Goal: Task Accomplishment & Management: Manage account settings

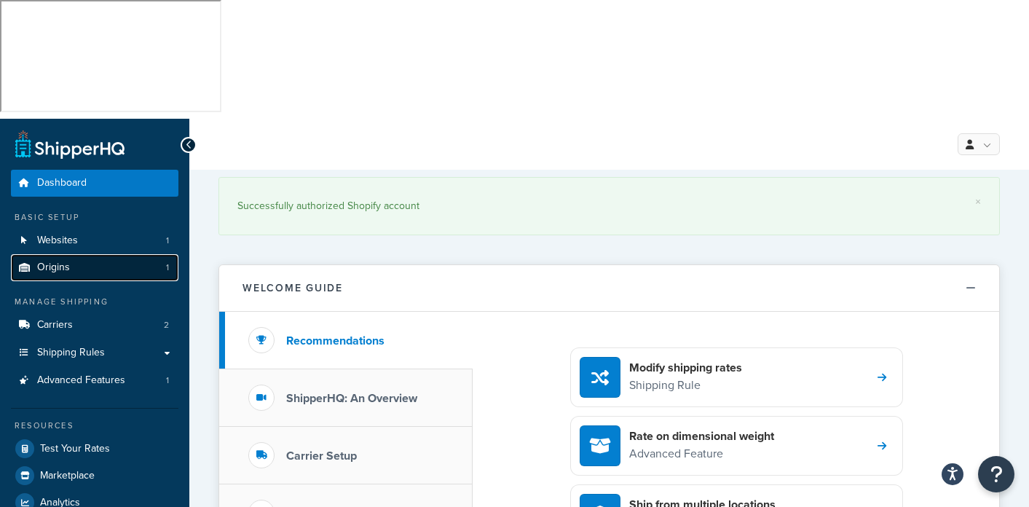
click at [53, 262] on span "Origins" at bounding box center [53, 268] width 33 height 12
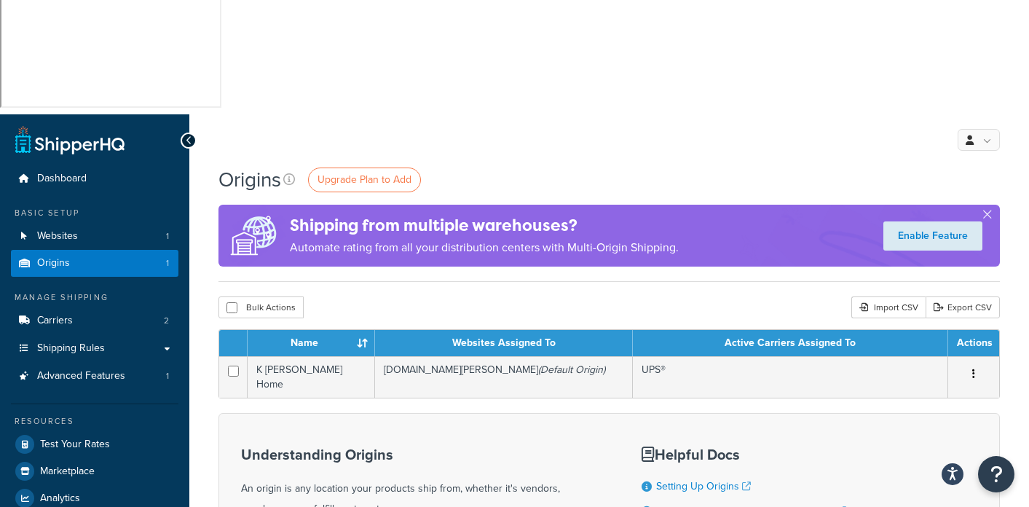
scroll to position [17, 0]
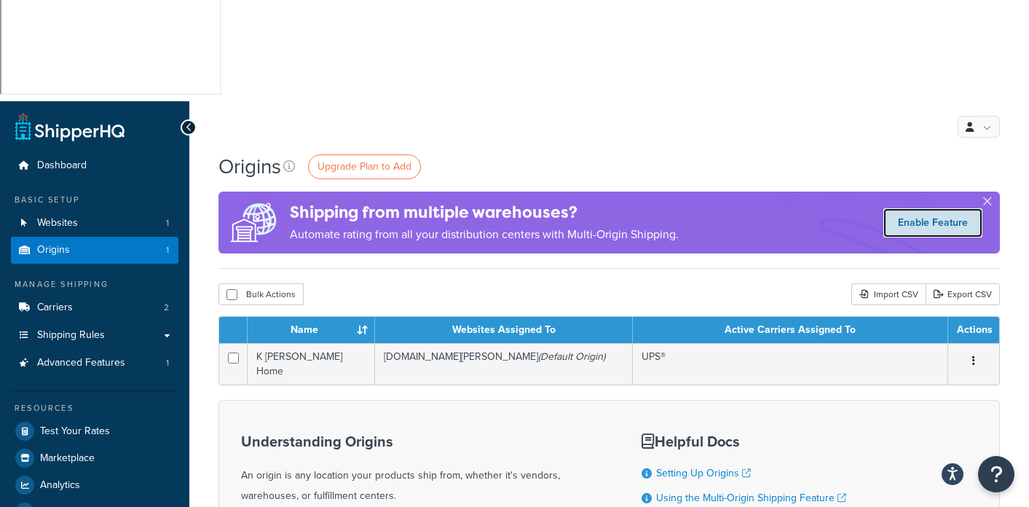
click at [943, 208] on link "Enable Feature" at bounding box center [933, 222] width 99 height 29
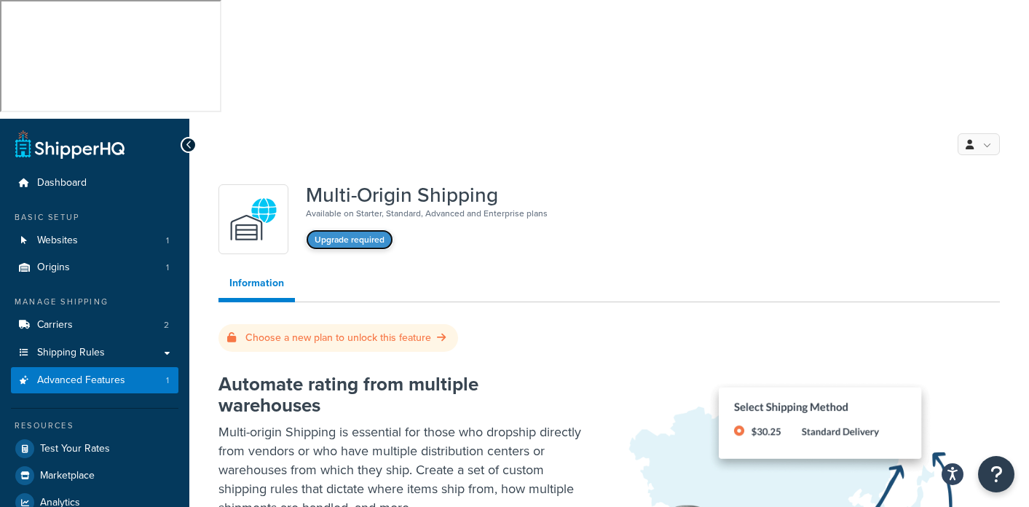
click at [358, 229] on button "Upgrade required" at bounding box center [349, 239] width 87 height 20
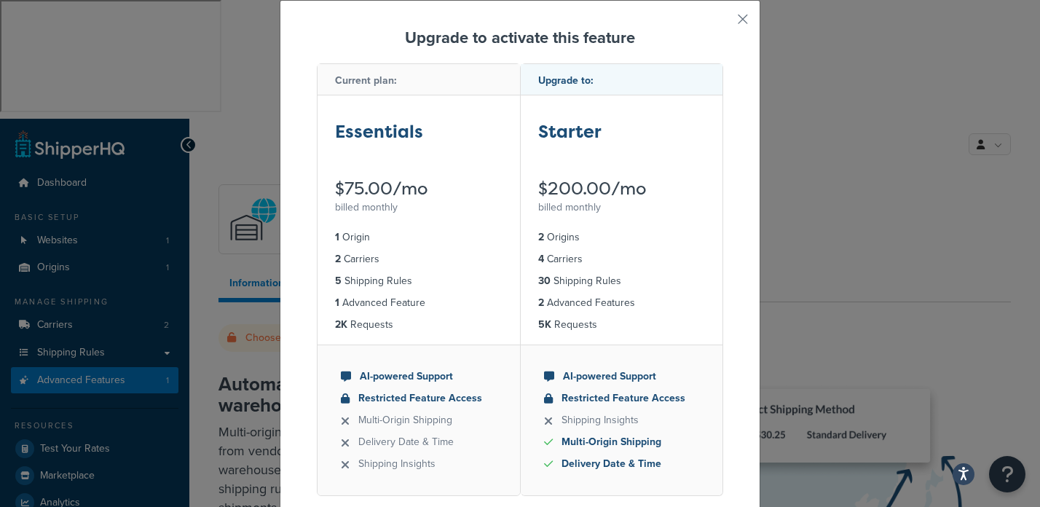
scroll to position [109, 0]
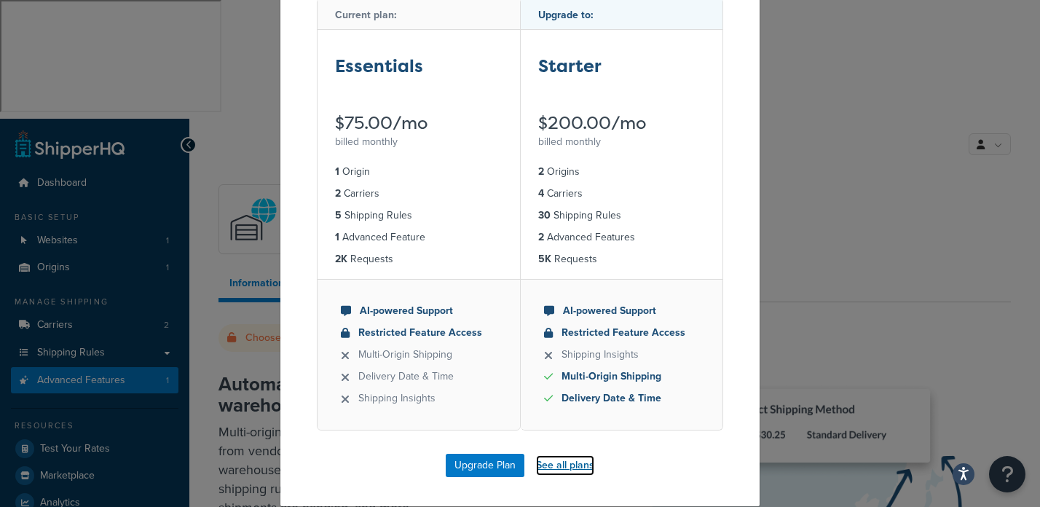
click at [568, 462] on link "See all plans" at bounding box center [565, 465] width 58 height 20
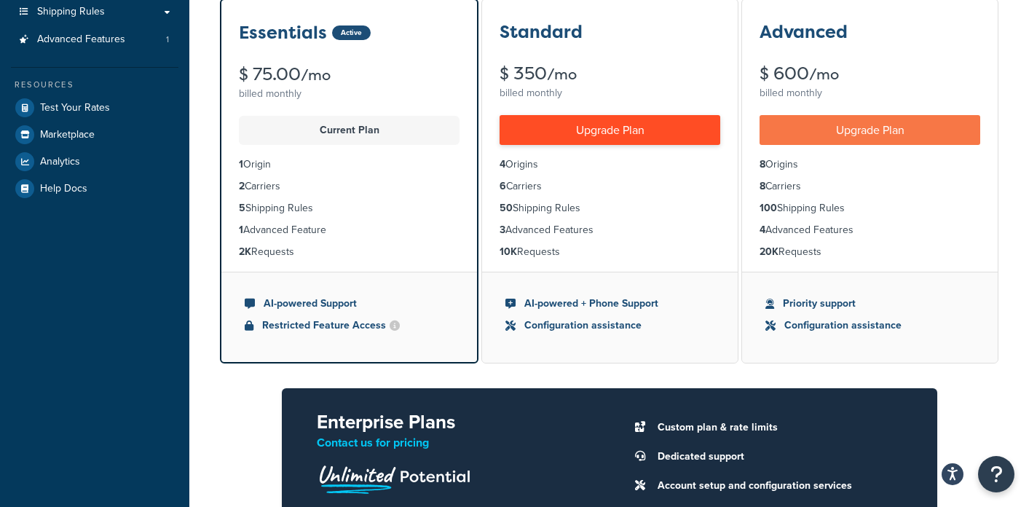
scroll to position [355, 0]
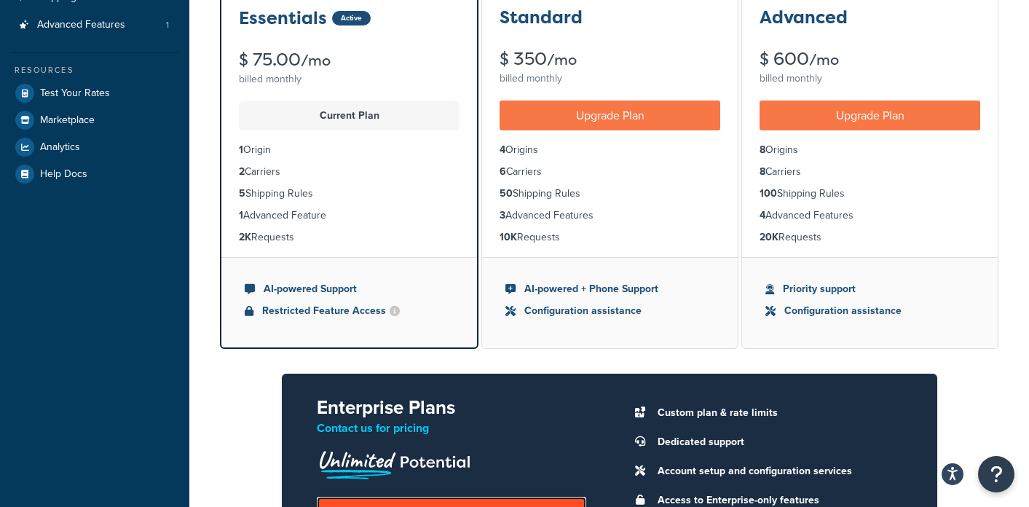
click at [451, 497] on link "Speak to an Expert" at bounding box center [452, 512] width 270 height 30
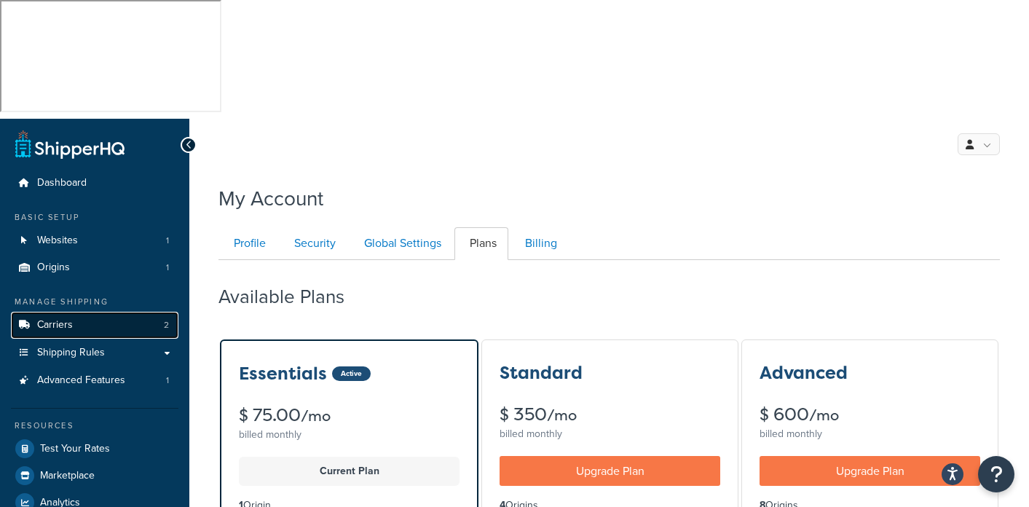
click at [55, 319] on span "Carriers" at bounding box center [55, 325] width 36 height 12
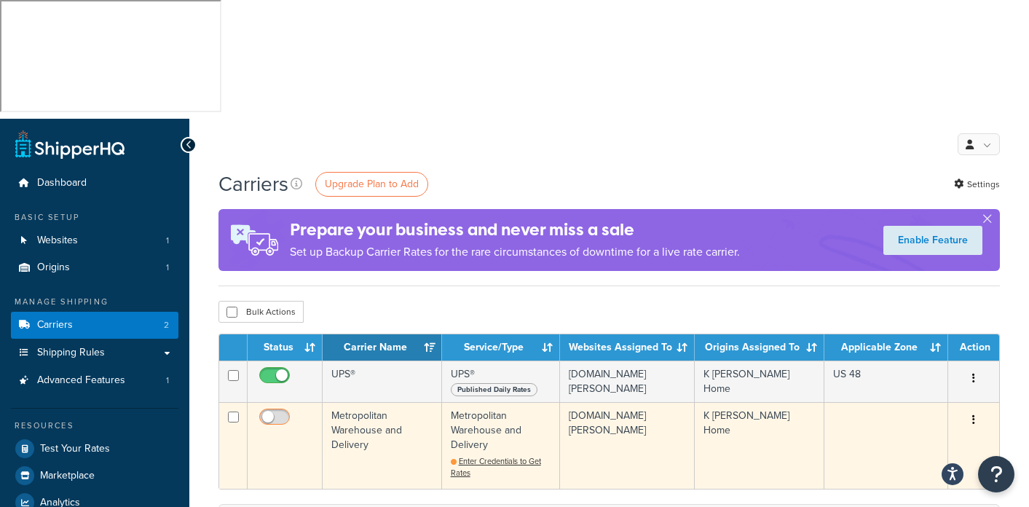
click at [280, 412] on input "checkbox" at bounding box center [276, 421] width 40 height 18
checkbox input "false"
click at [483, 455] on span "Enter Credentials to Get Rates" at bounding box center [496, 466] width 90 height 23
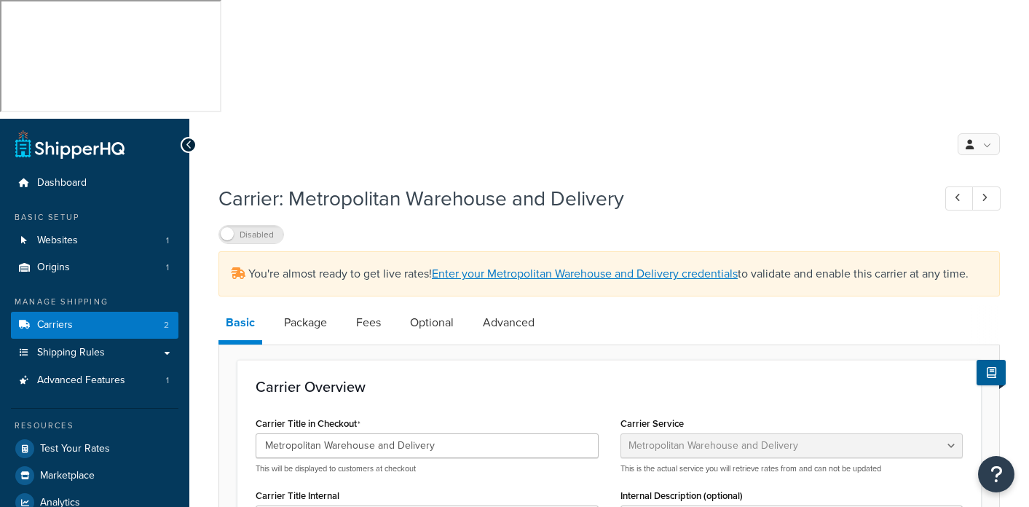
select select "metropolitanFreight"
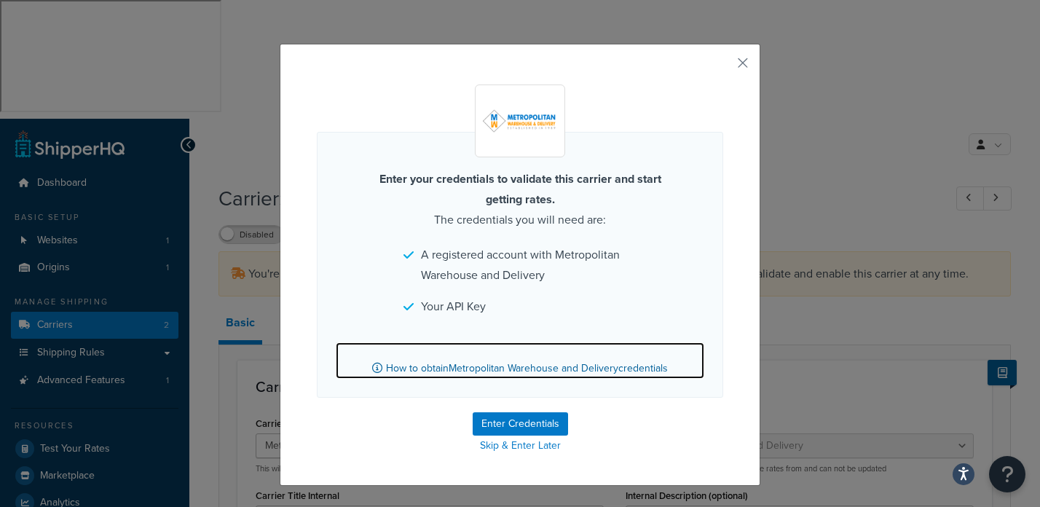
click at [487, 370] on link "How to obtain Metropolitan Warehouse and Delivery credentials" at bounding box center [520, 360] width 369 height 36
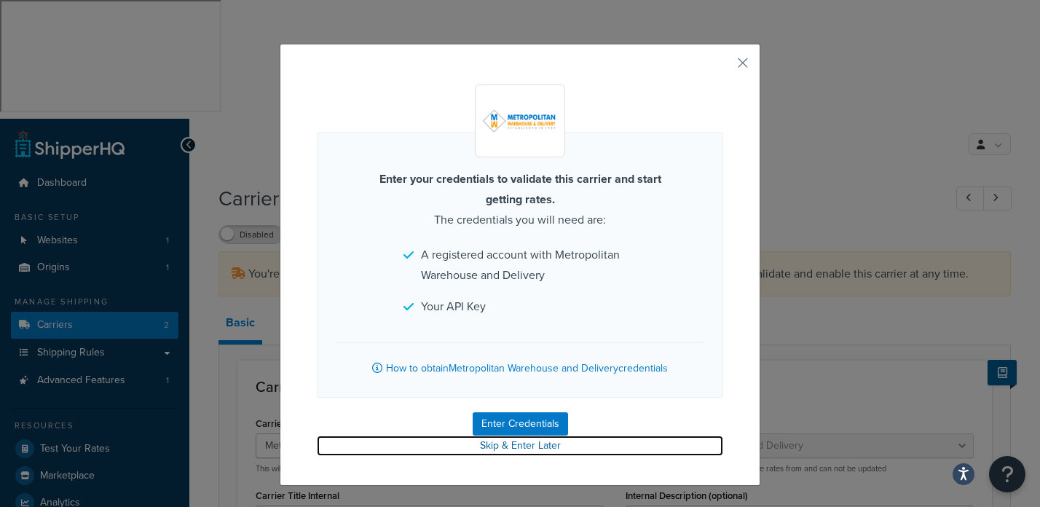
click at [504, 448] on link "Skip & Enter Later" at bounding box center [520, 446] width 406 height 20
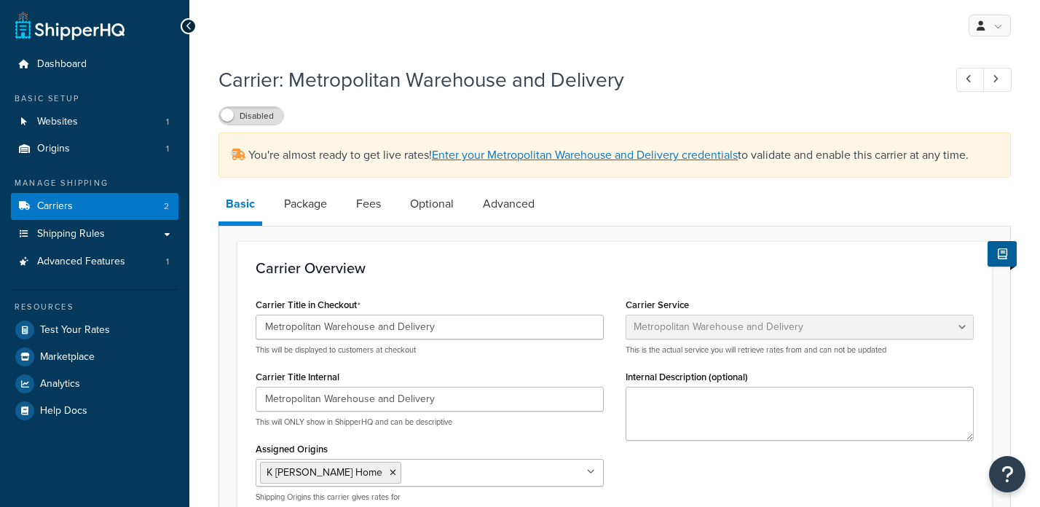
select select "metropolitanFreight"
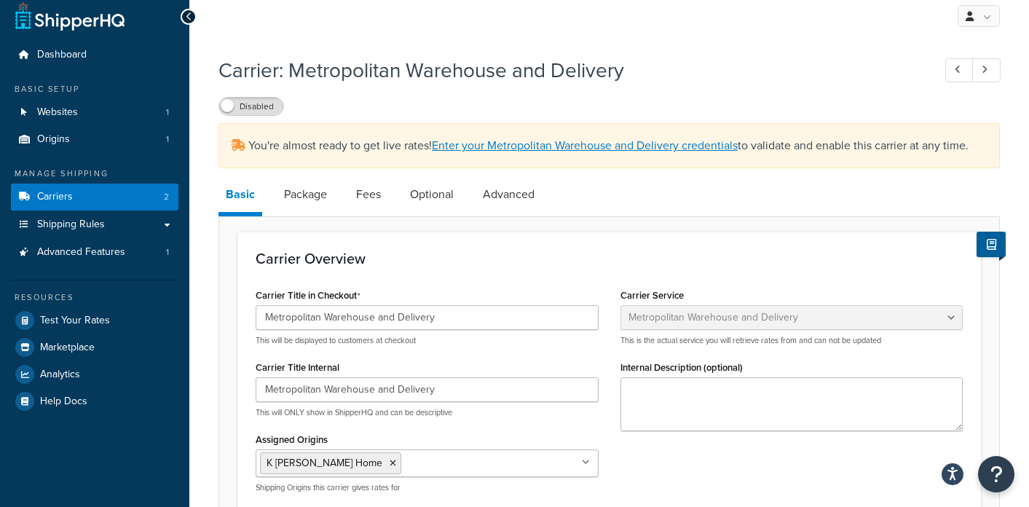
scroll to position [131, 0]
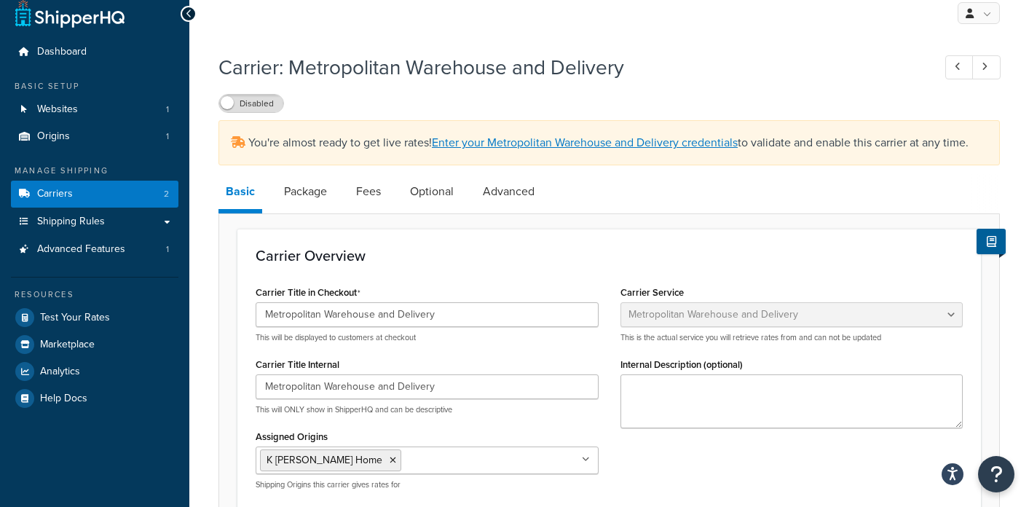
click at [583, 455] on icon at bounding box center [586, 459] width 8 height 9
click at [583, 455] on icon at bounding box center [586, 459] width 7 height 9
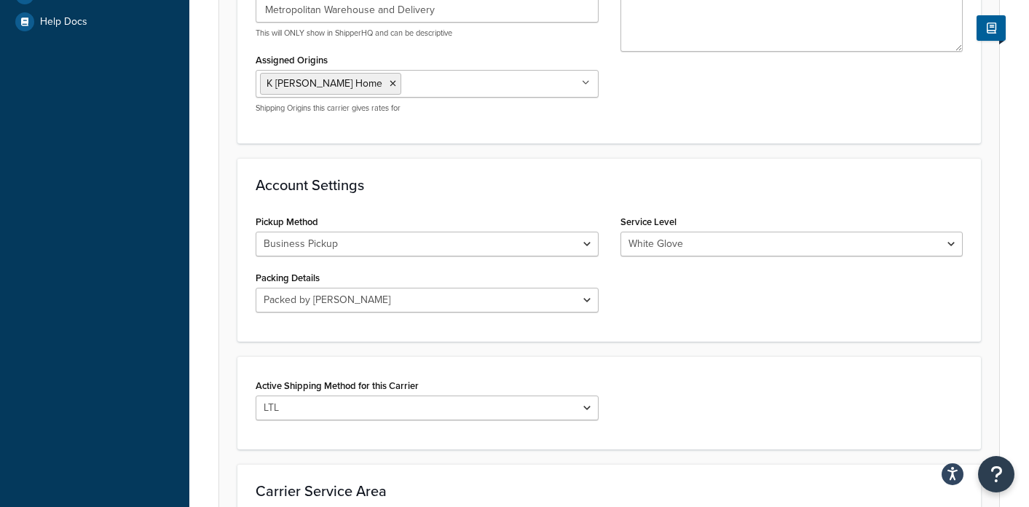
scroll to position [549, 0]
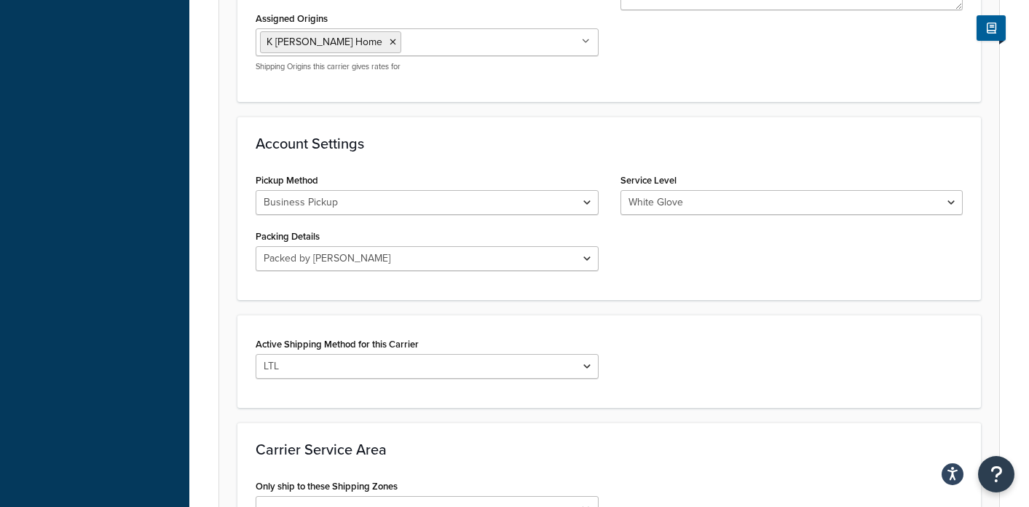
click at [586, 505] on icon at bounding box center [586, 509] width 8 height 9
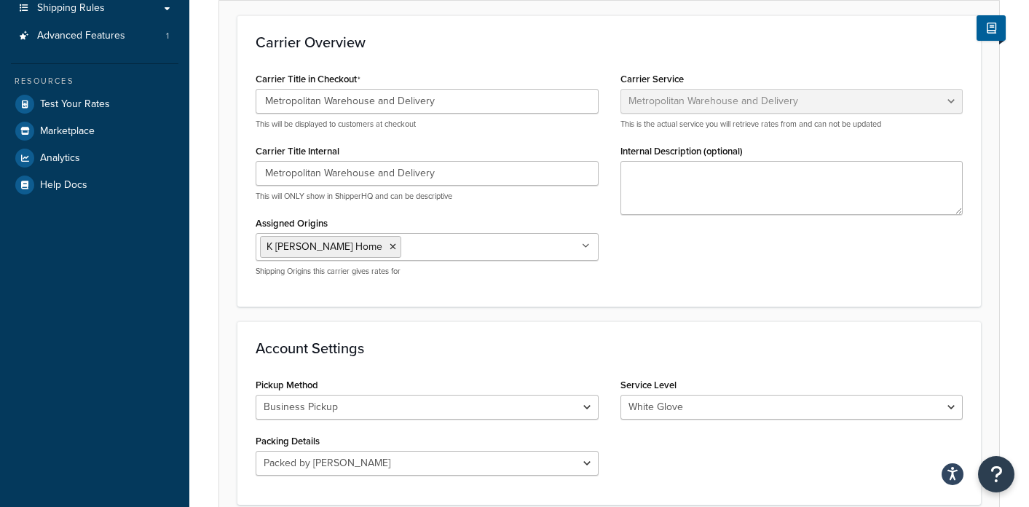
scroll to position [337, 0]
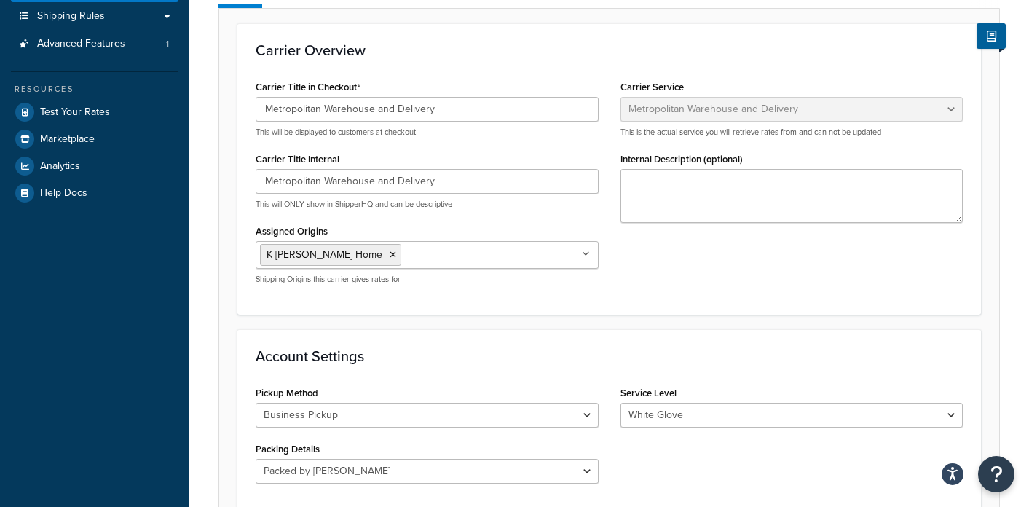
click at [661, 388] on div "Account Settings Pickup Method Business Pickup Vendor Pickup Residential Pickup…" at bounding box center [609, 421] width 744 height 184
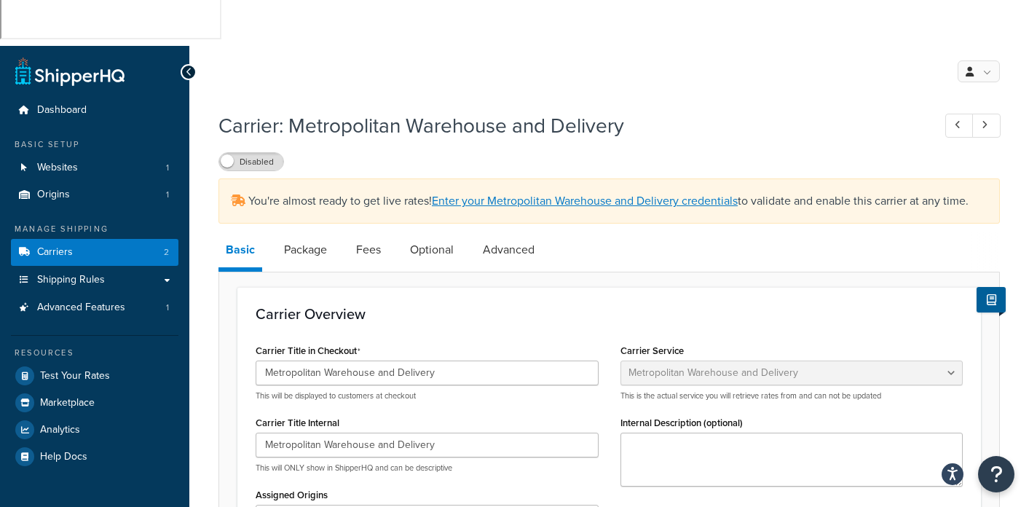
scroll to position [58, 0]
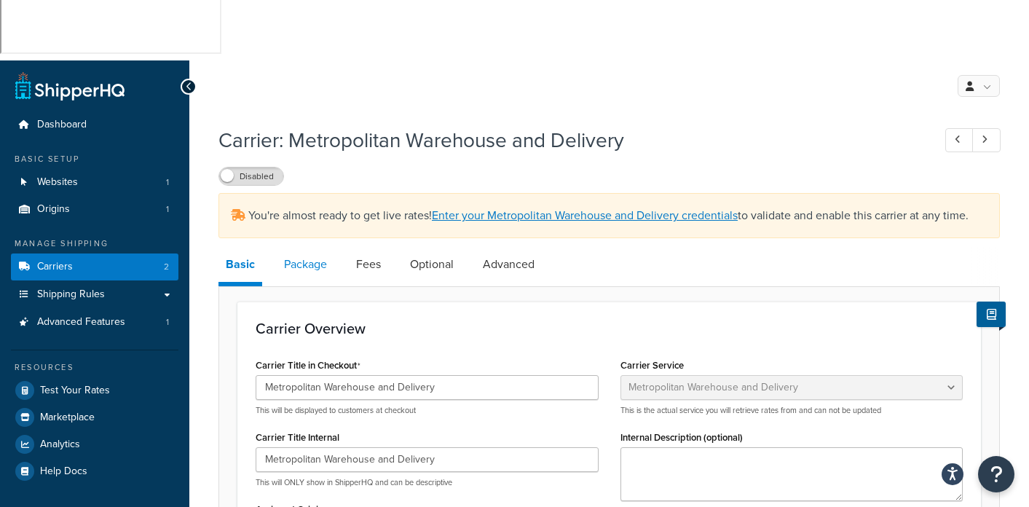
click at [299, 247] on link "Package" at bounding box center [306, 264] width 58 height 35
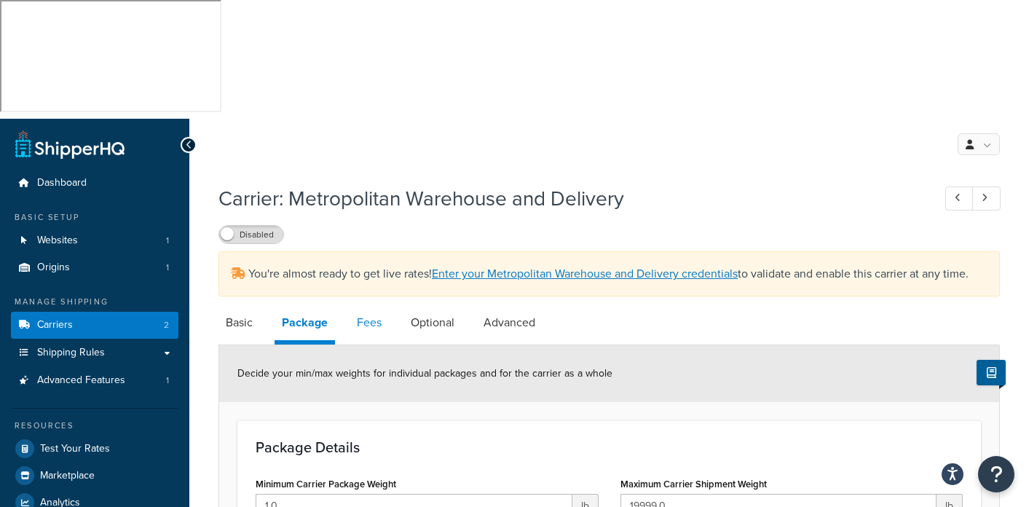
click at [369, 305] on link "Fees" at bounding box center [369, 322] width 39 height 35
select select "AFTER"
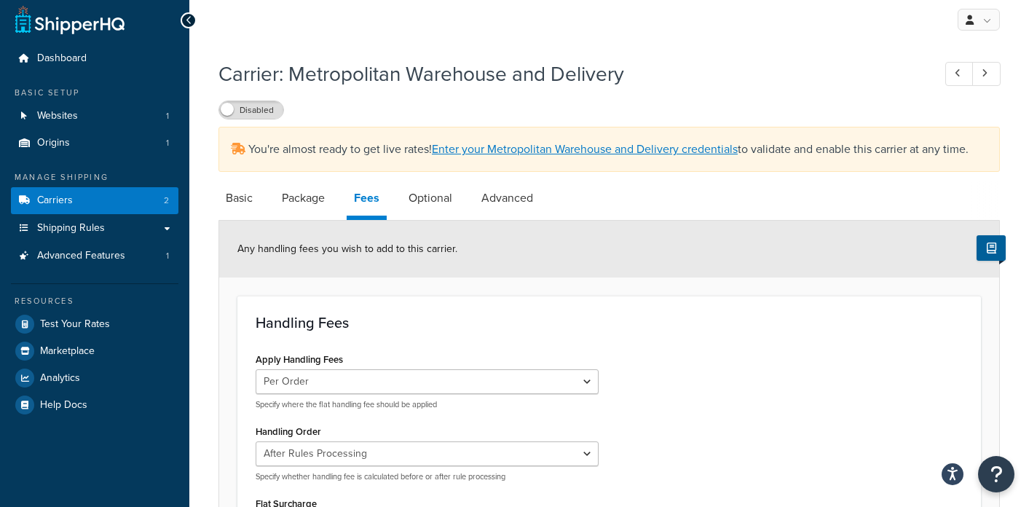
scroll to position [126, 0]
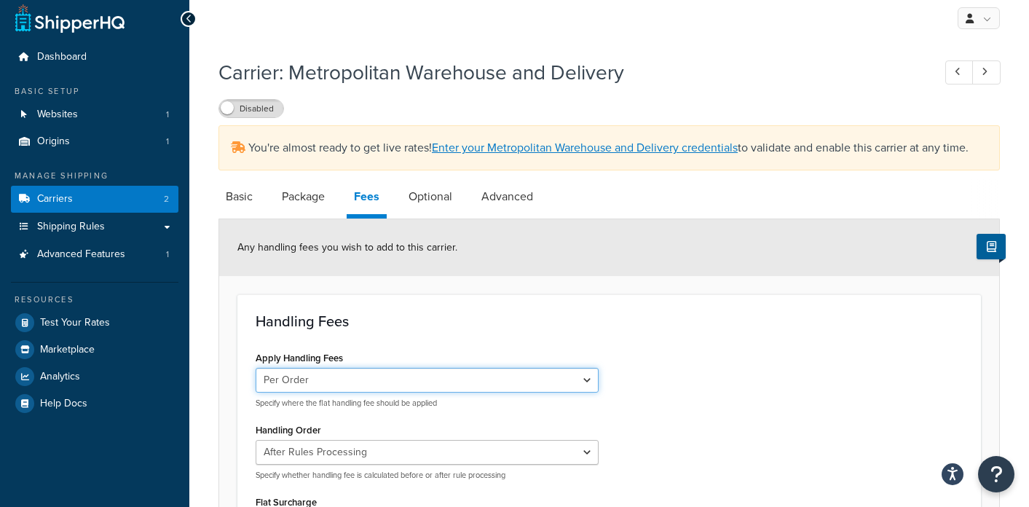
click at [583, 368] on select "Per Order Per Item Per Package" at bounding box center [427, 380] width 343 height 25
select select "item"
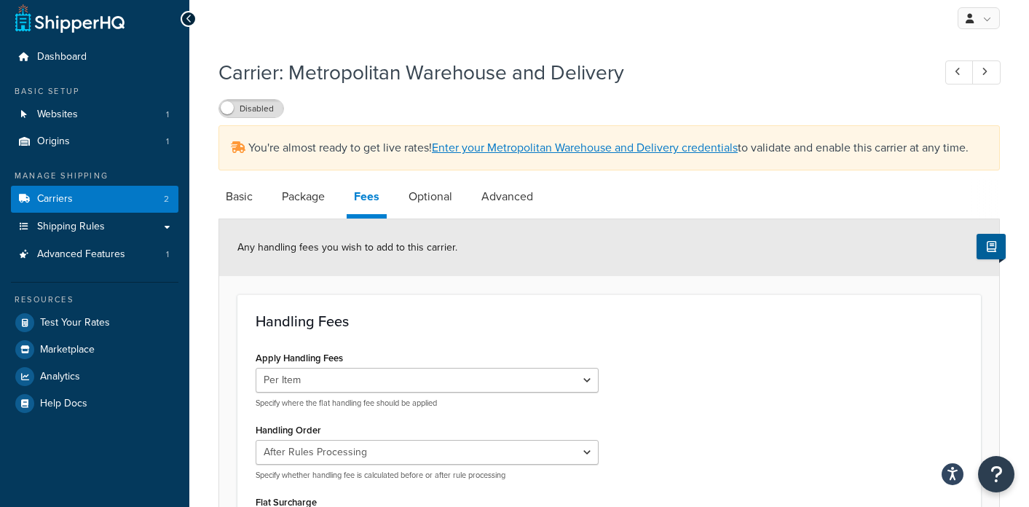
click at [698, 347] on div "Apply Handling Fees Per Order Per Item Per Package Specify where the flat handl…" at bounding box center [609, 511] width 729 height 329
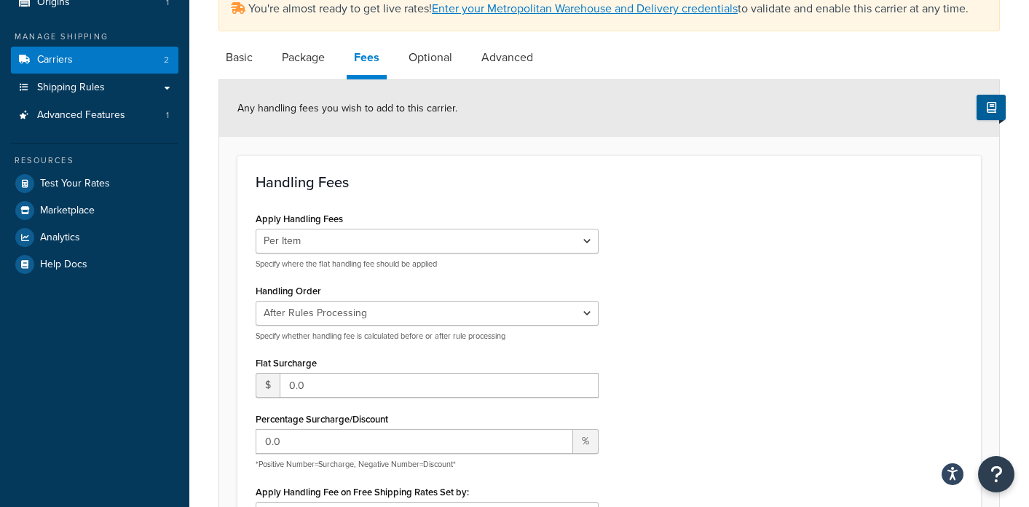
scroll to position [266, 0]
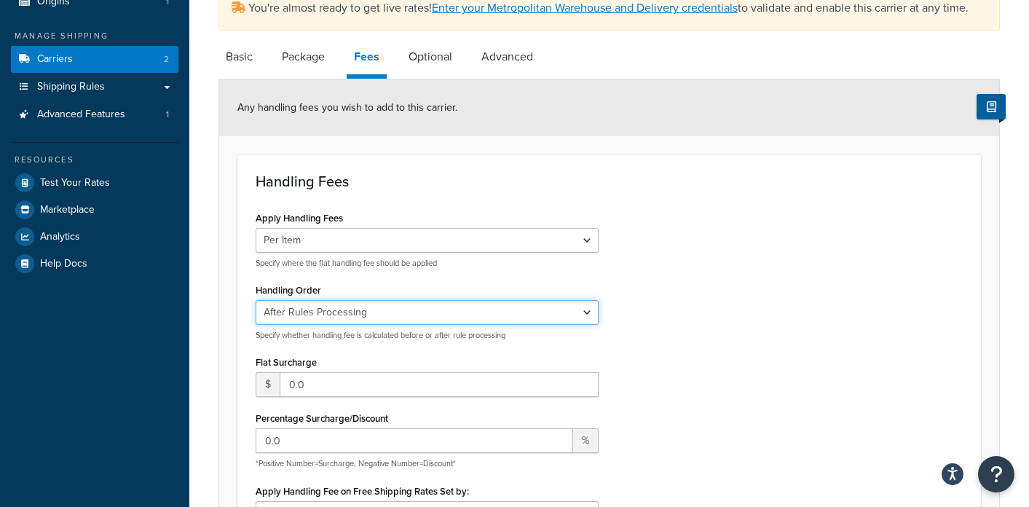
click at [590, 300] on select "Before Rules Processing After Rules Processing" at bounding box center [427, 312] width 343 height 25
click at [657, 318] on div "Apply Handling Fees Per Order Per Item Per Package Specify where the flat handl…" at bounding box center [609, 372] width 729 height 329
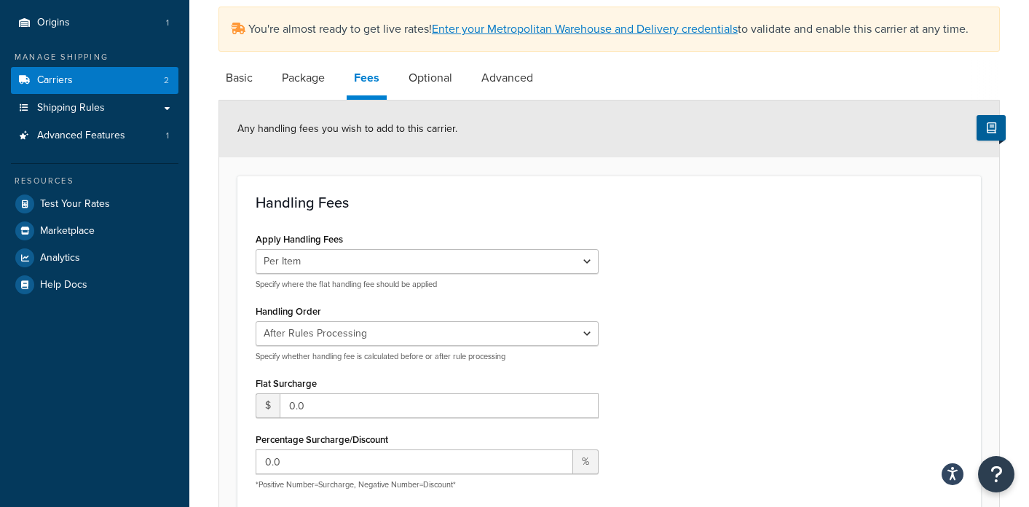
scroll to position [232, 0]
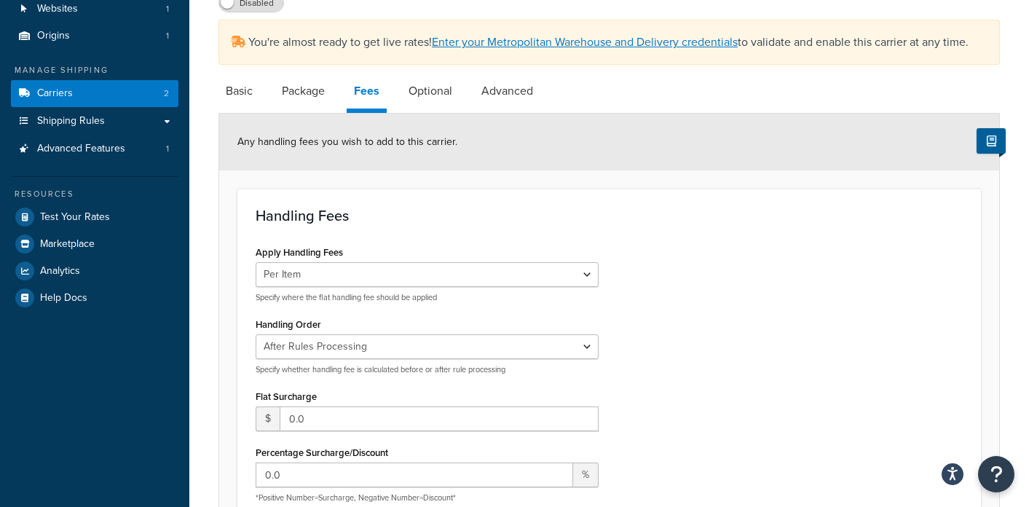
click at [701, 322] on div "Apply Handling Fees Per Order Per Item Per Package Specify where the flat handl…" at bounding box center [609, 406] width 729 height 329
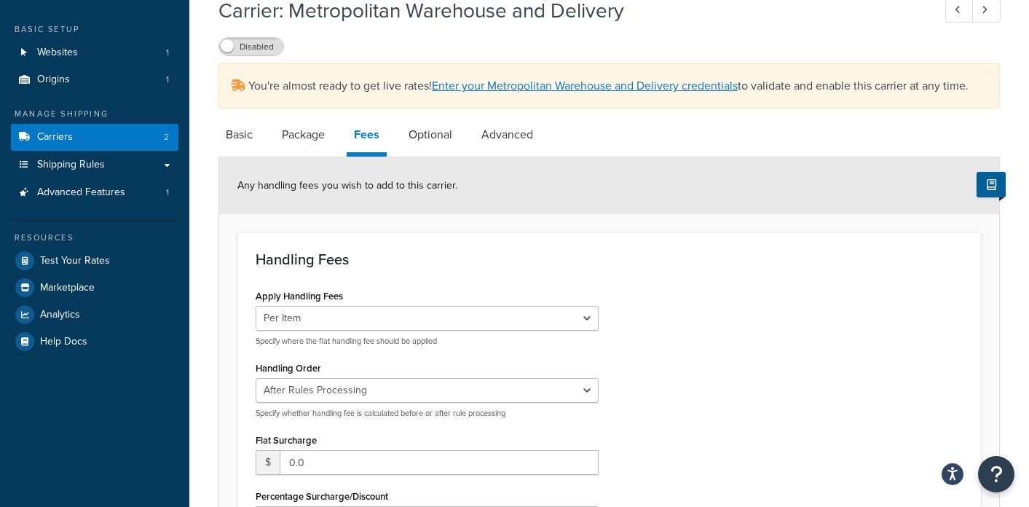
scroll to position [0, 0]
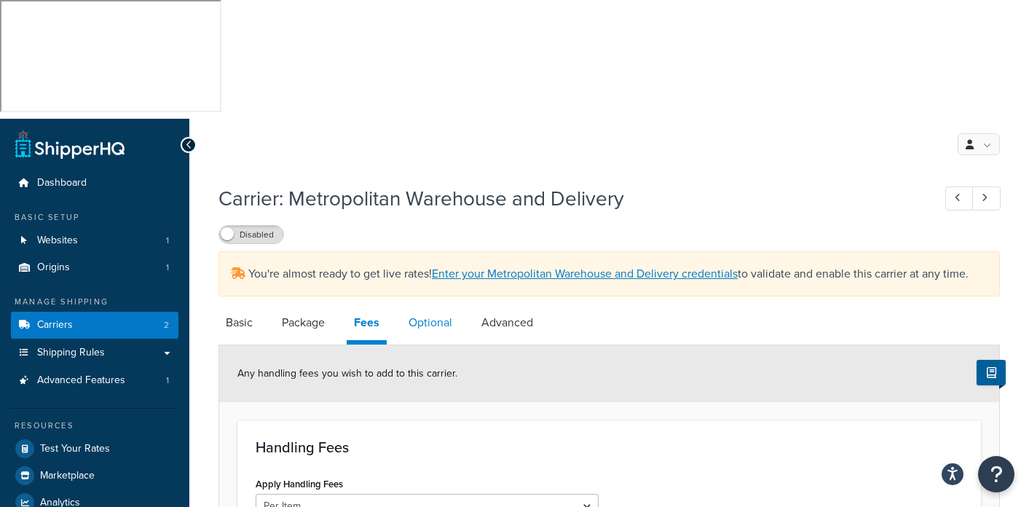
click at [444, 305] on link "Optional" at bounding box center [430, 322] width 58 height 35
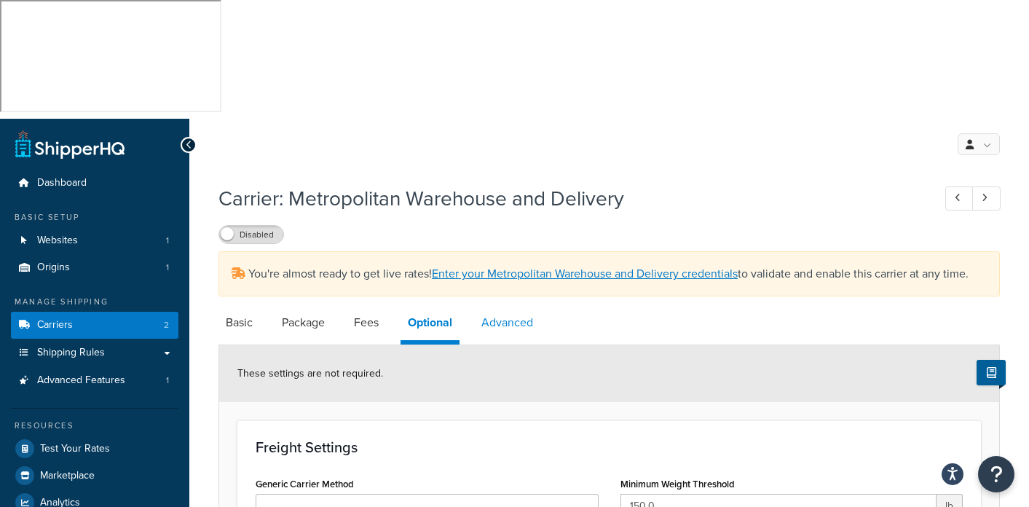
click at [499, 305] on link "Advanced" at bounding box center [507, 322] width 66 height 35
select select "false"
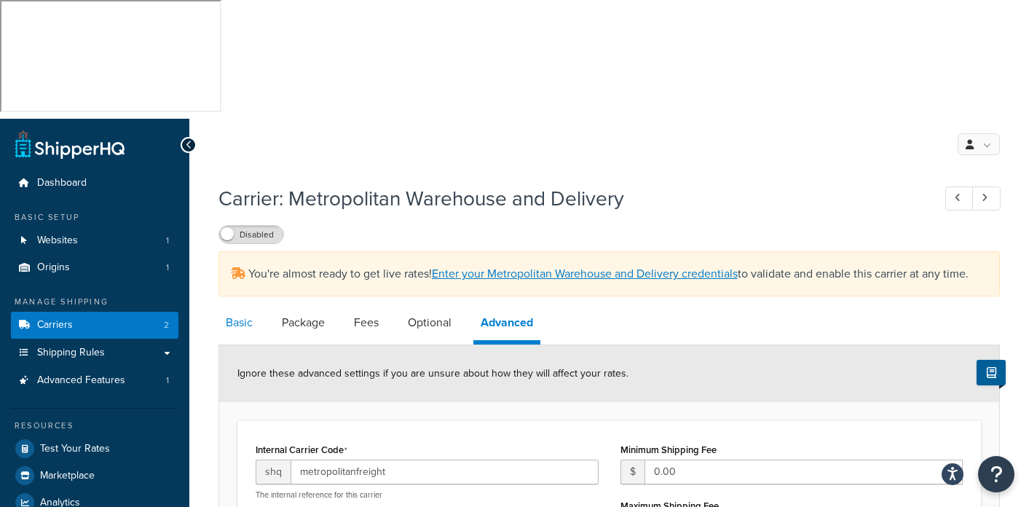
click at [242, 305] on link "Basic" at bounding box center [240, 322] width 42 height 35
select select "metropolitanFreight"
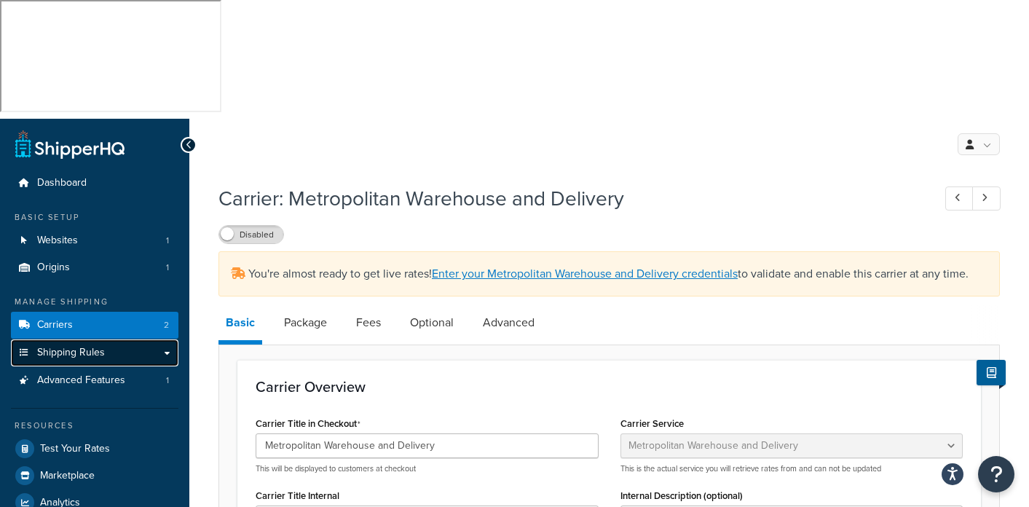
click at [66, 347] on span "Shipping Rules" at bounding box center [71, 353] width 68 height 12
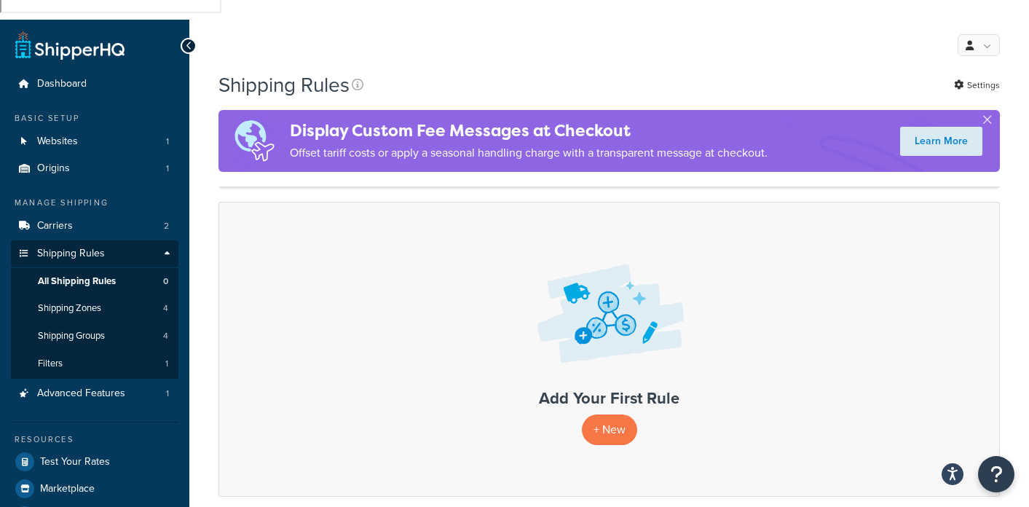
scroll to position [135, 0]
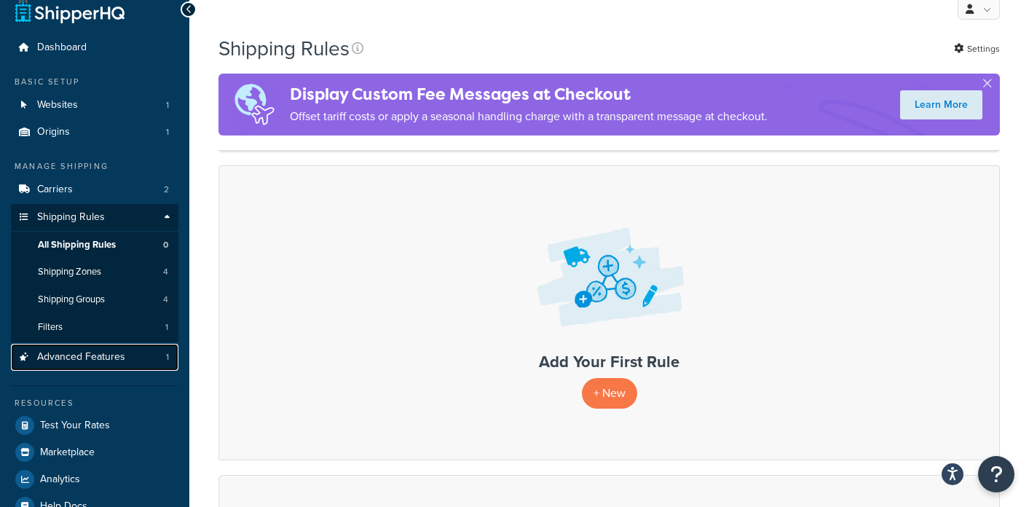
click at [75, 351] on span "Advanced Features" at bounding box center [81, 357] width 88 height 12
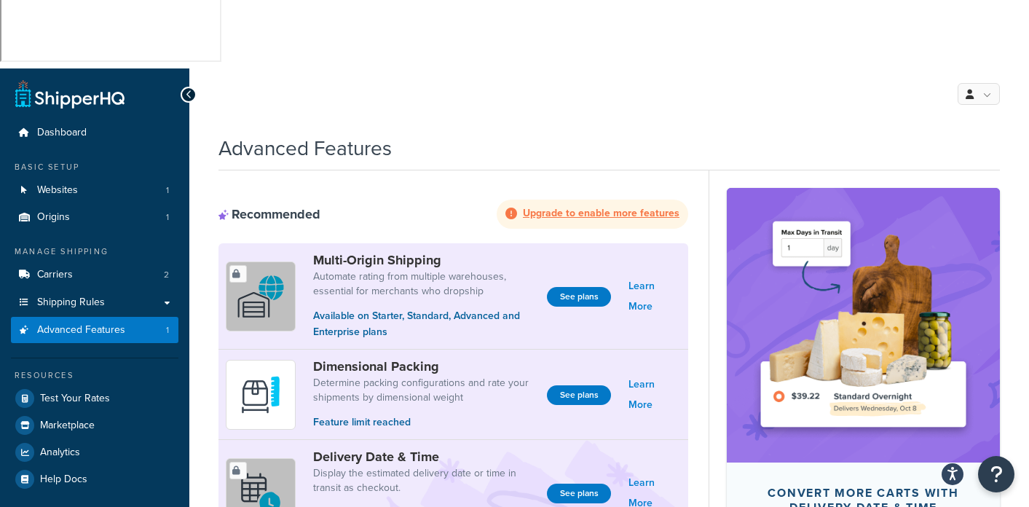
scroll to position [31, 0]
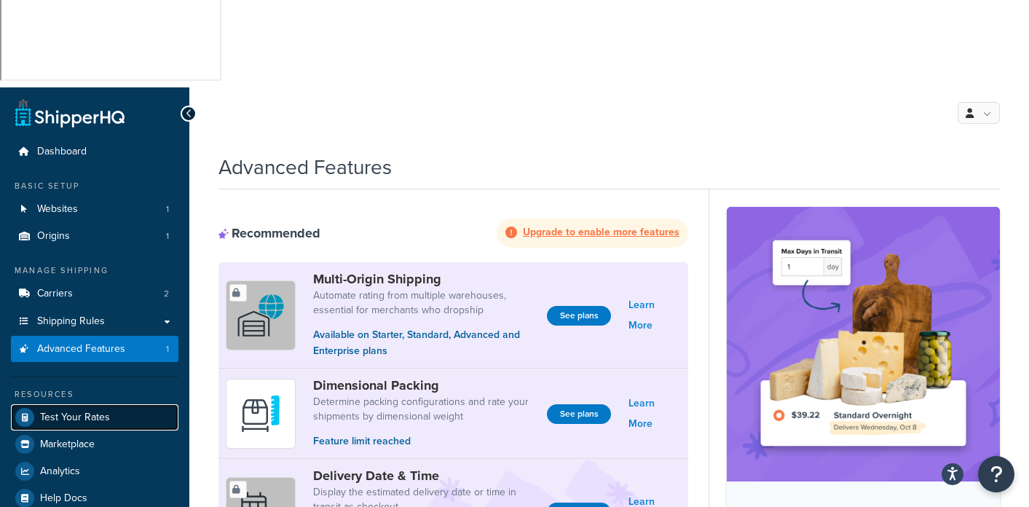
click at [74, 412] on span "Test Your Rates" at bounding box center [75, 418] width 70 height 12
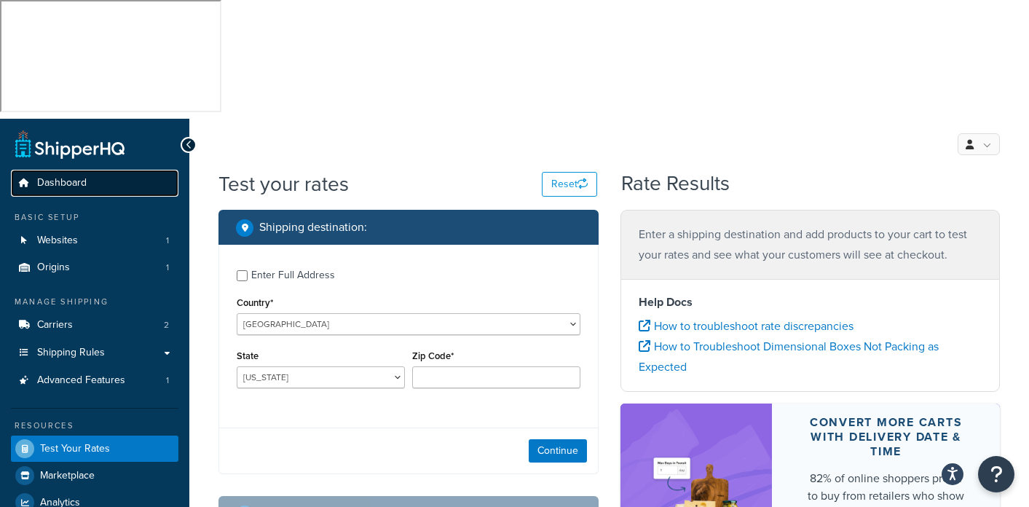
click at [71, 177] on span "Dashboard" at bounding box center [62, 183] width 50 height 12
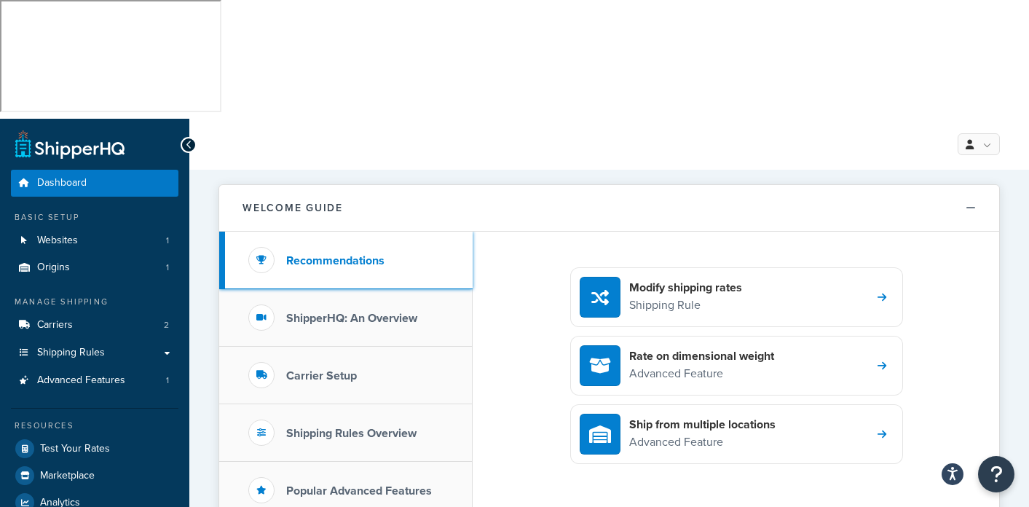
click at [327, 254] on h3 "Recommendations" at bounding box center [335, 260] width 98 height 13
click at [304, 254] on h3 "Recommendations" at bounding box center [335, 260] width 98 height 13
click at [329, 312] on h3 "ShipperHQ: An Overview" at bounding box center [351, 318] width 131 height 13
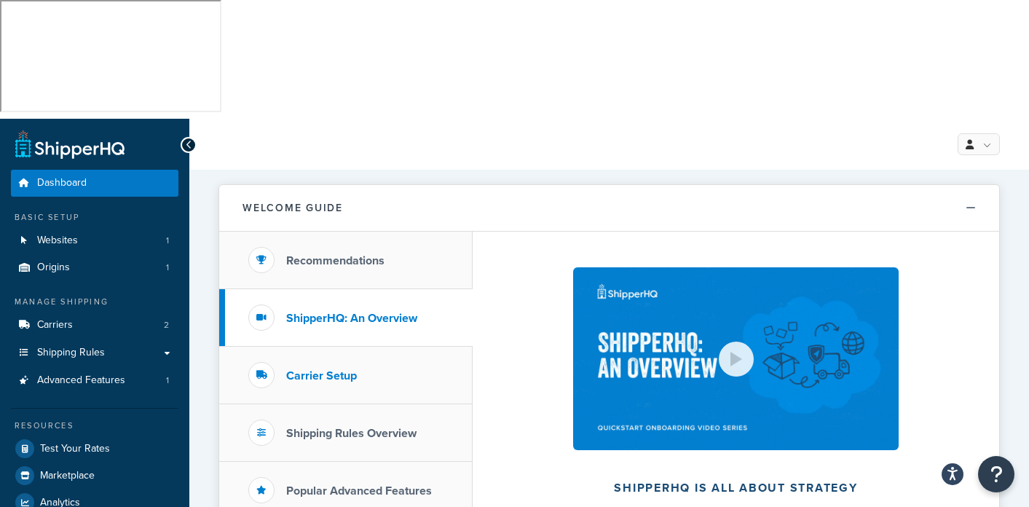
click at [321, 369] on h3 "Carrier Setup" at bounding box center [321, 375] width 71 height 13
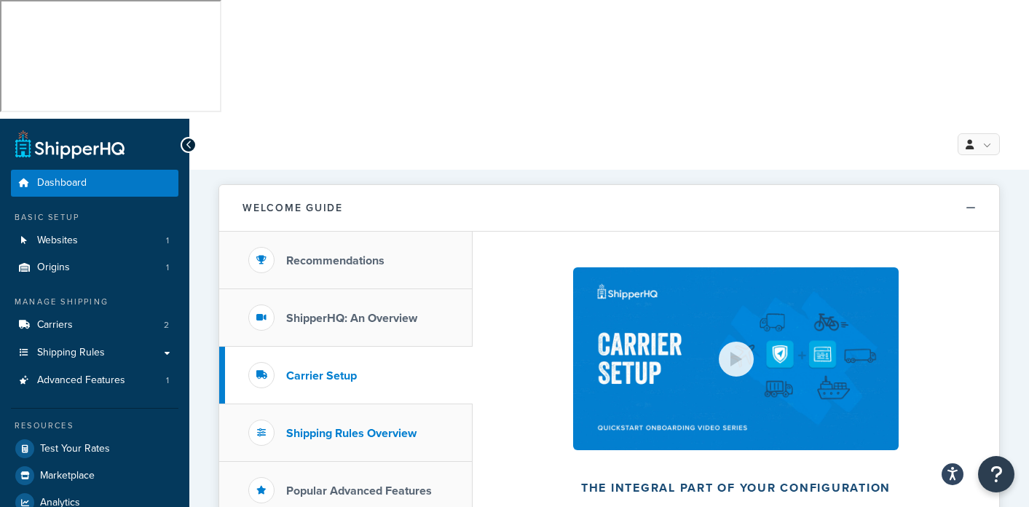
click at [345, 427] on h3 "Shipping Rules Overview" at bounding box center [351, 433] width 130 height 13
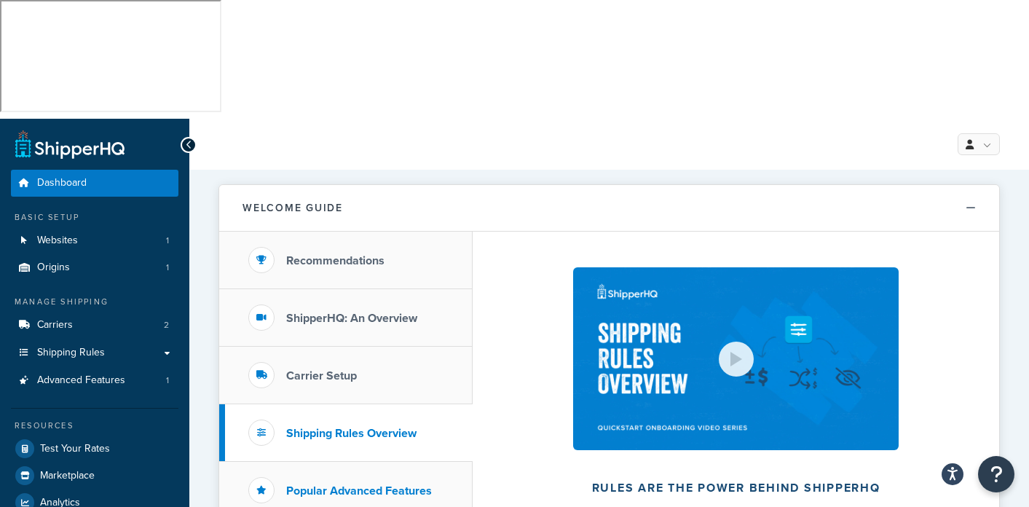
click at [337, 484] on h3 "Popular Advanced Features" at bounding box center [359, 490] width 146 height 13
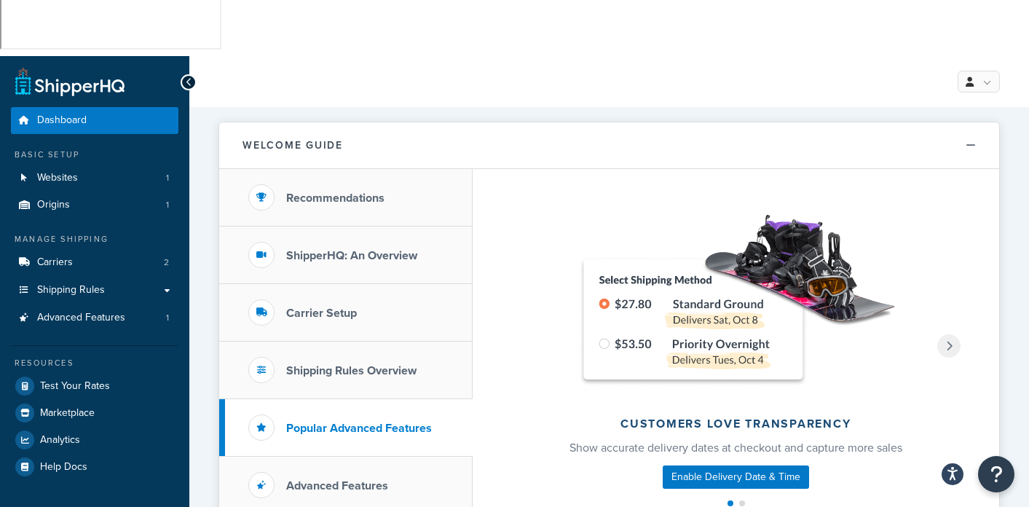
scroll to position [86, 0]
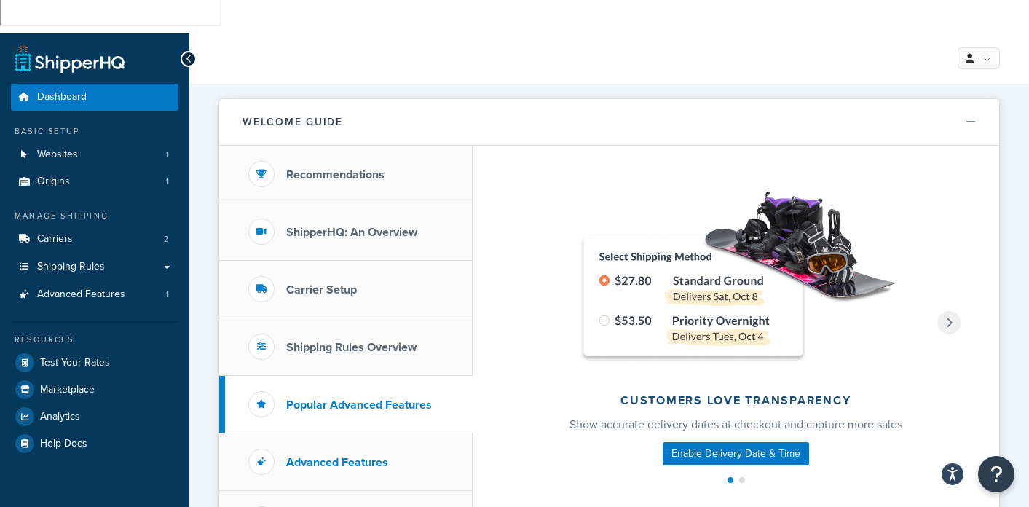
click at [340, 456] on h3 "Advanced Features" at bounding box center [337, 462] width 102 height 13
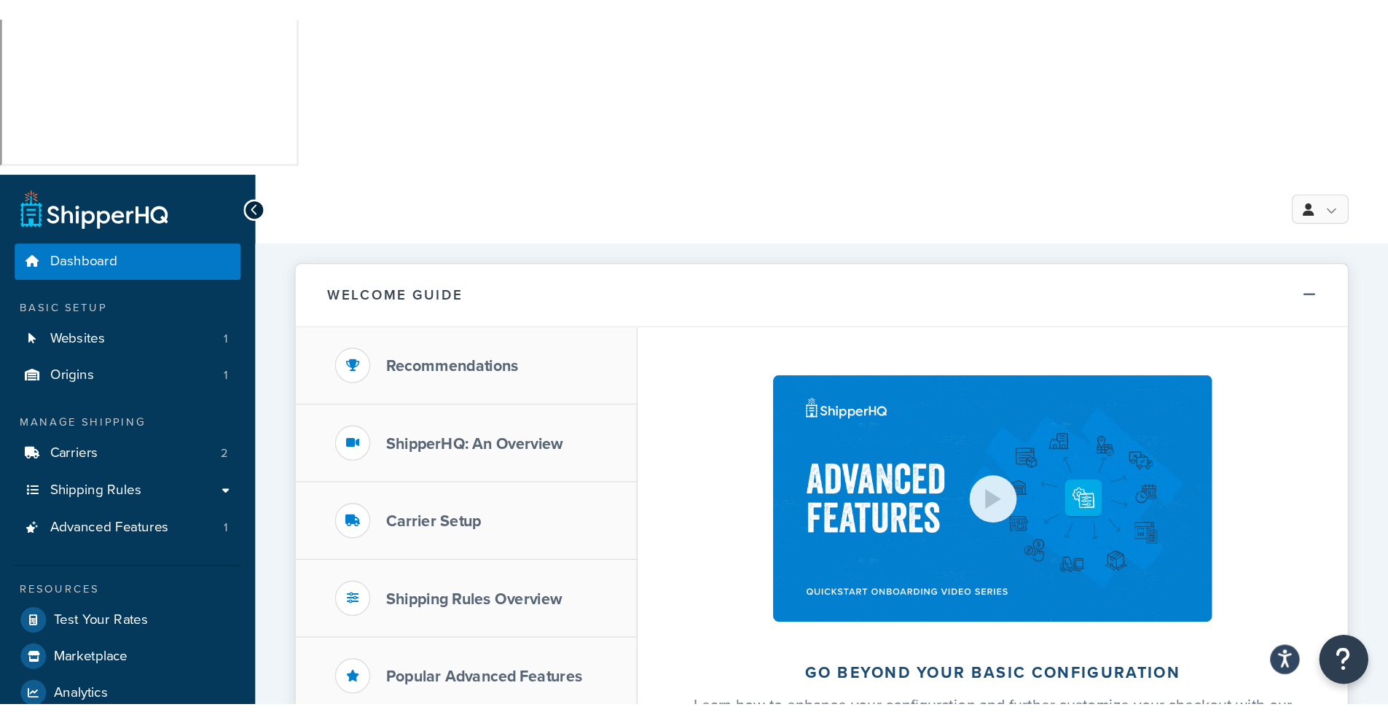
scroll to position [0, 0]
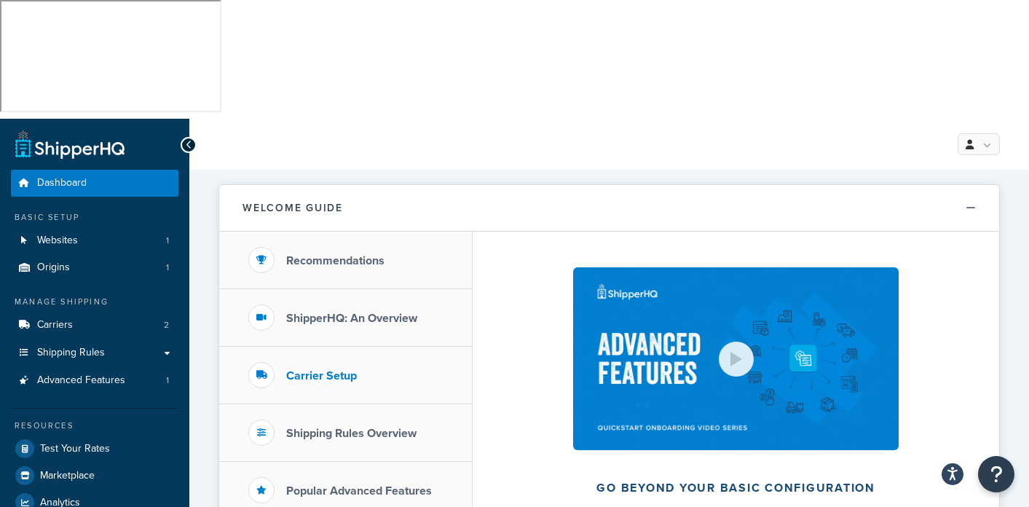
click at [346, 369] on h3 "Carrier Setup" at bounding box center [321, 375] width 71 height 13
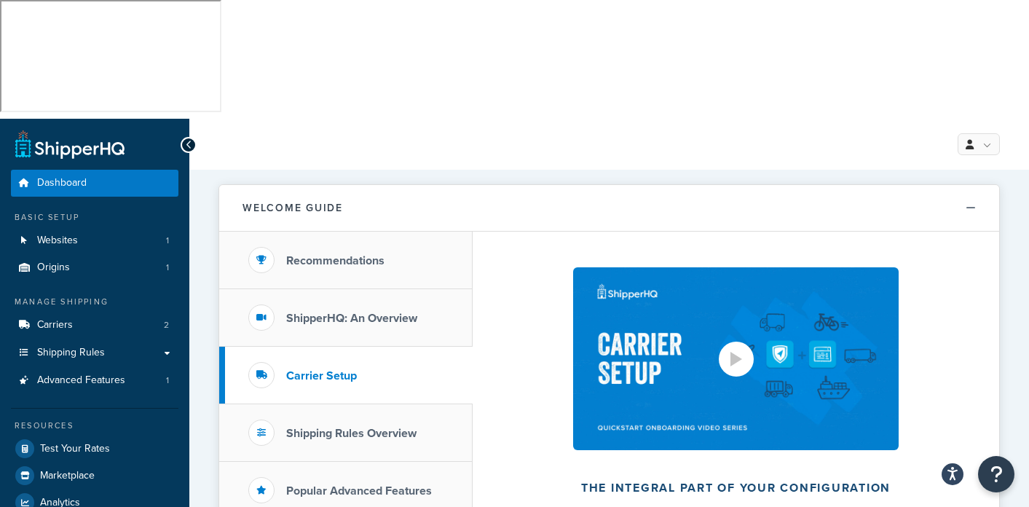
click at [742, 352] on div at bounding box center [737, 359] width 12 height 15
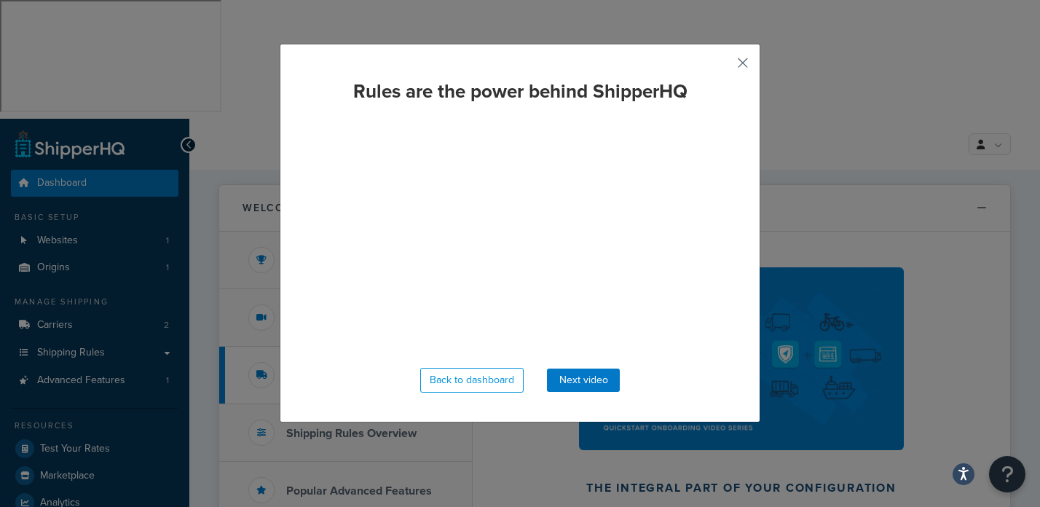
click at [723, 66] on button "button" at bounding box center [722, 68] width 4 height 4
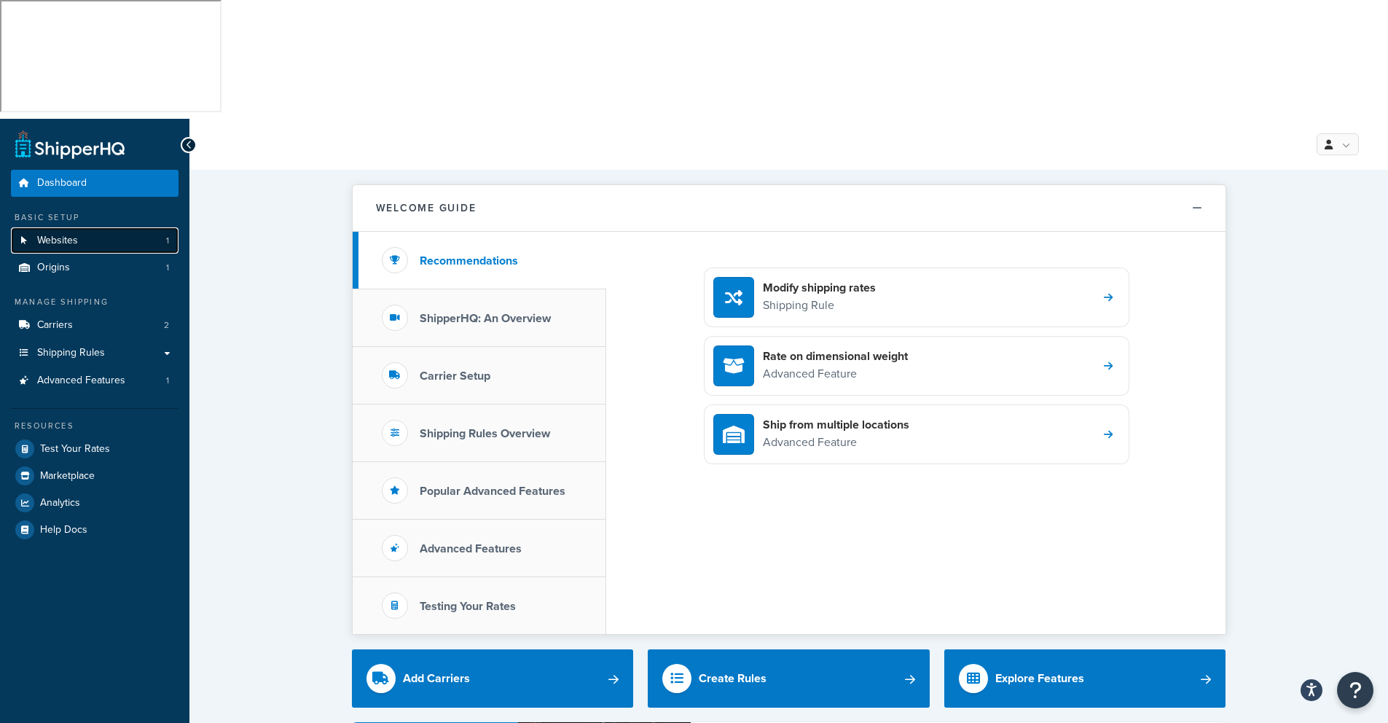
click at [63, 235] on span "Websites" at bounding box center [57, 241] width 41 height 12
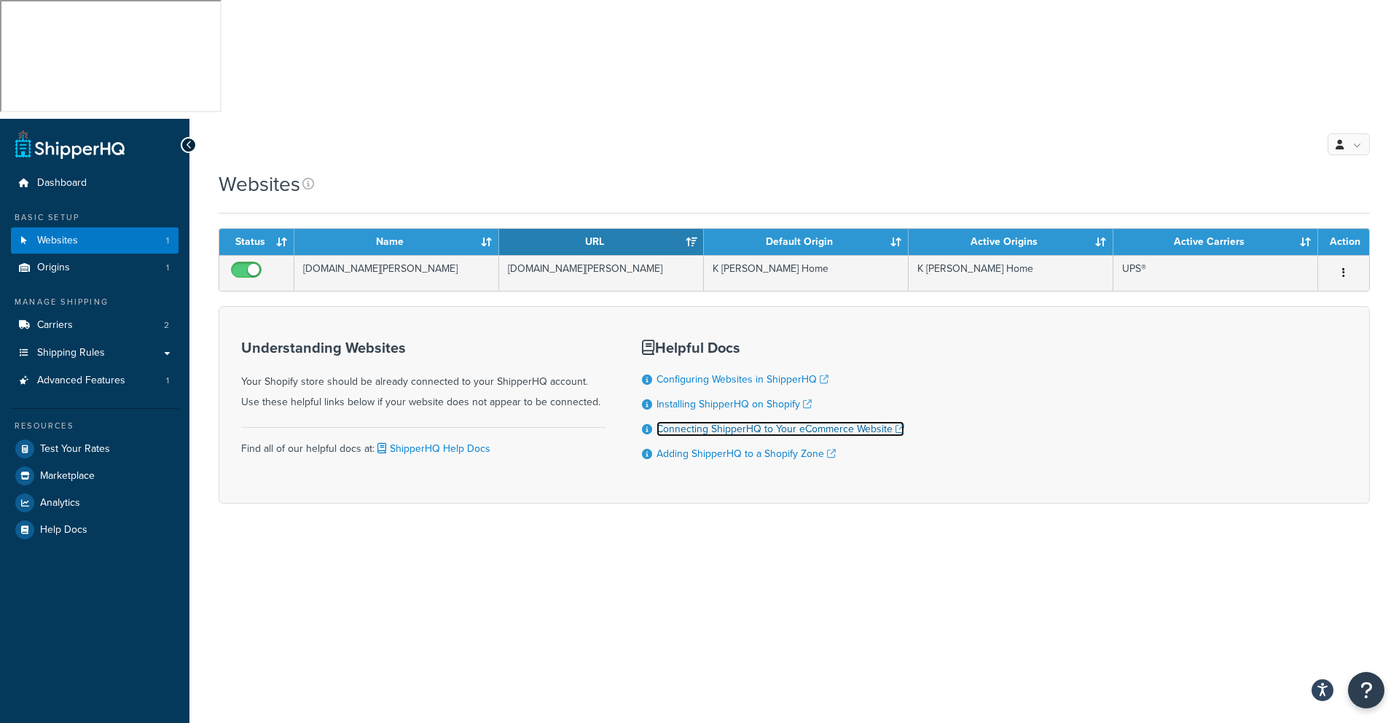
click at [701, 421] on link "Connecting ShipperHQ to Your eCommerce Website" at bounding box center [780, 428] width 248 height 15
click at [716, 446] on link "Adding ShipperHQ to a Shopify Zone" at bounding box center [745, 453] width 179 height 15
click at [718, 372] on link "Configuring Websites in ShipperHQ" at bounding box center [742, 379] width 172 height 15
click at [60, 347] on span "Shipping Rules" at bounding box center [71, 353] width 68 height 12
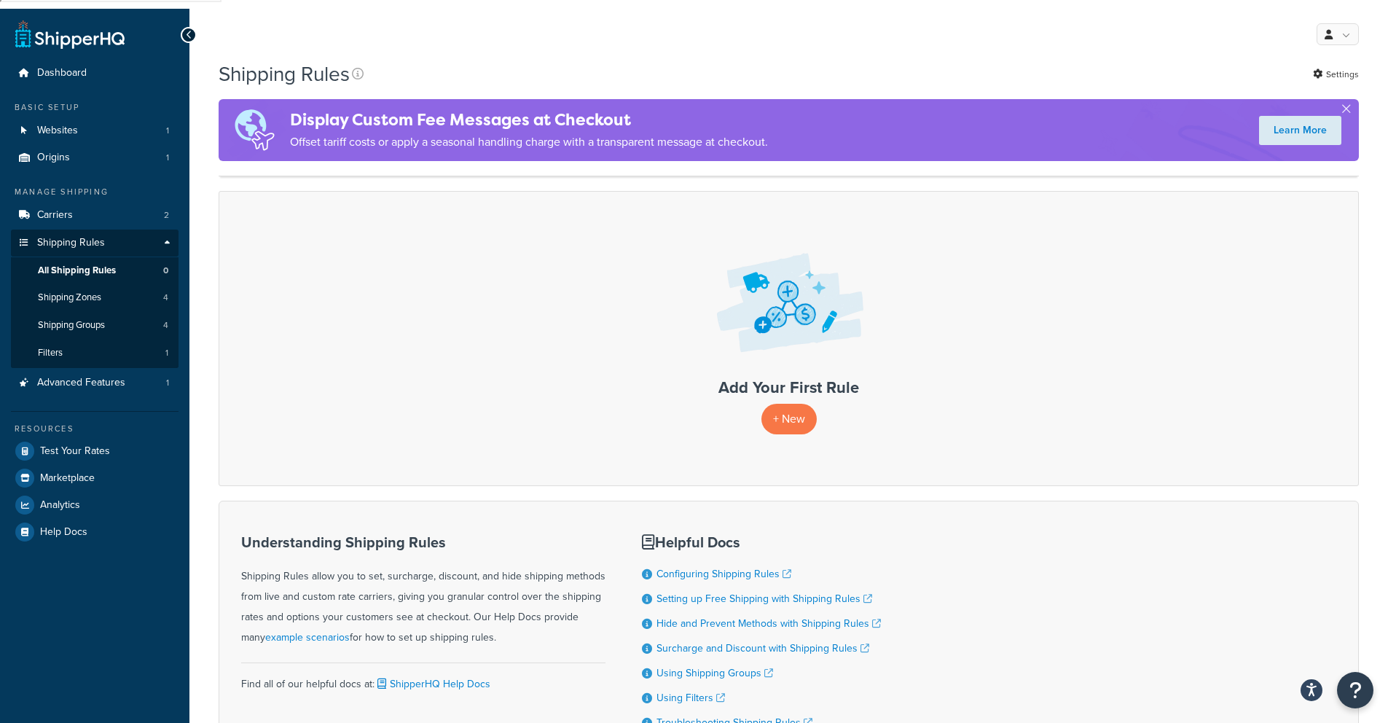
scroll to position [118, 0]
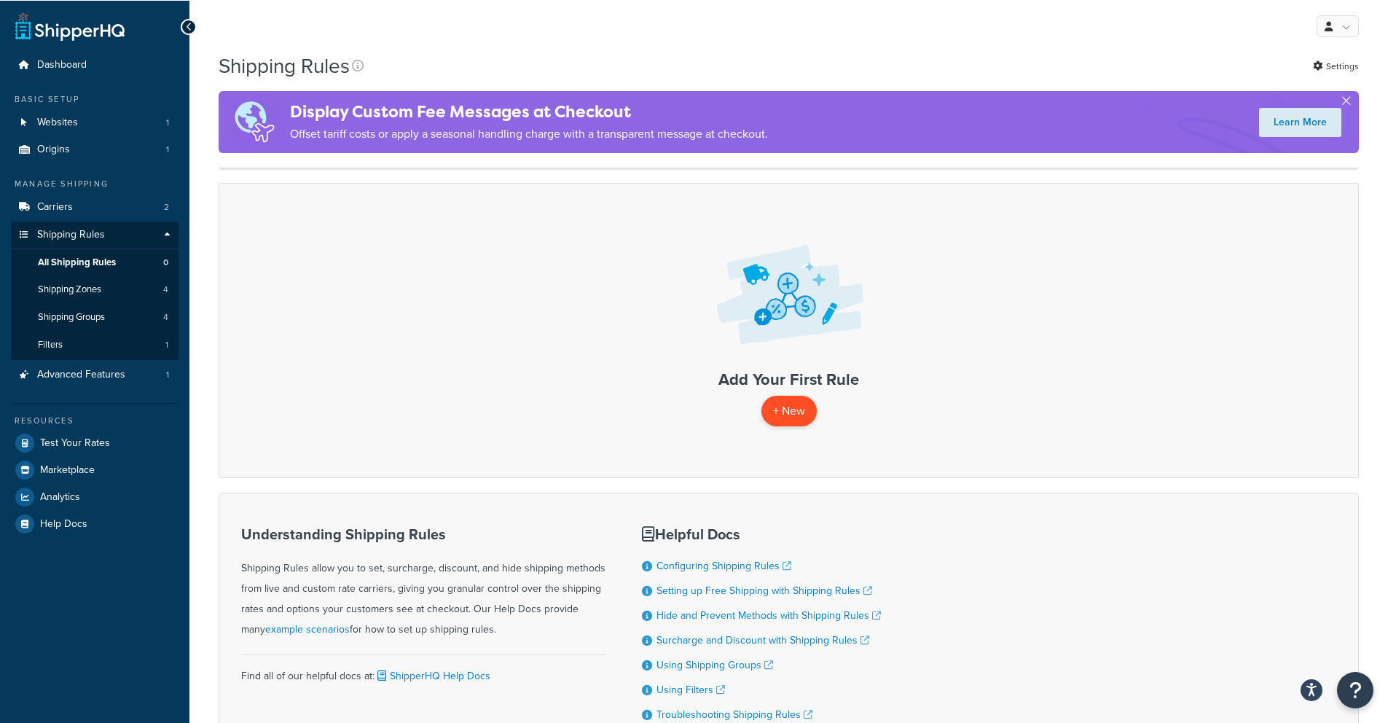
click at [781, 396] on p "+ New" at bounding box center [788, 411] width 55 height 30
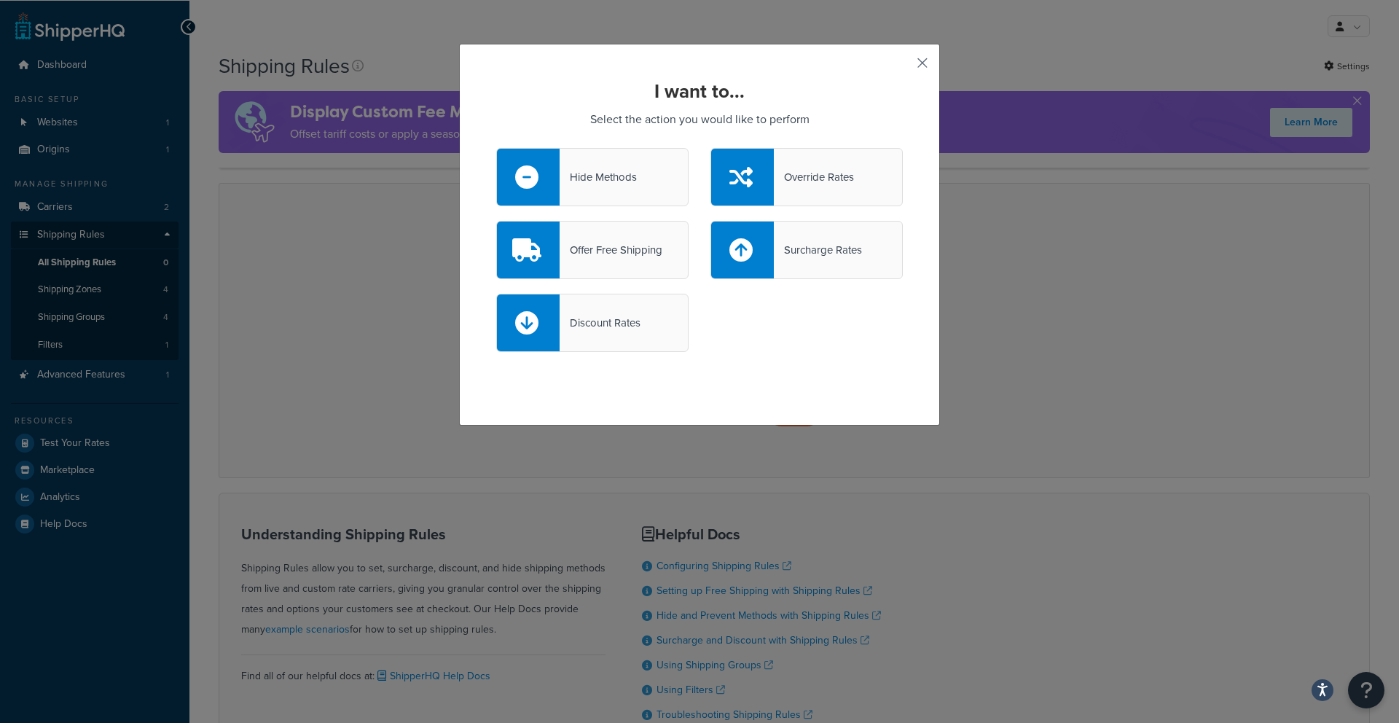
click at [903, 66] on button "button" at bounding box center [901, 68] width 4 height 4
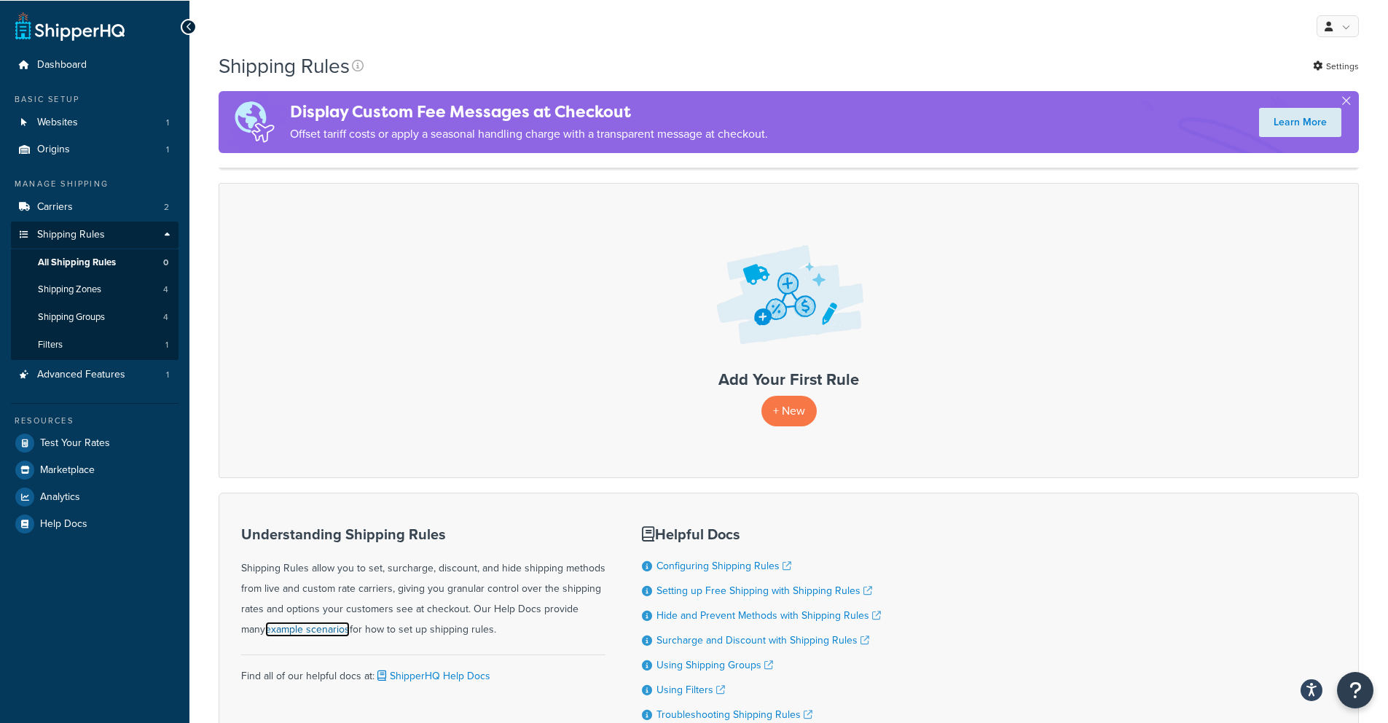
click at [297, 621] on link "example scenarios" at bounding box center [307, 628] width 84 height 15
click at [79, 283] on span "Shipping Zones" at bounding box center [69, 289] width 63 height 12
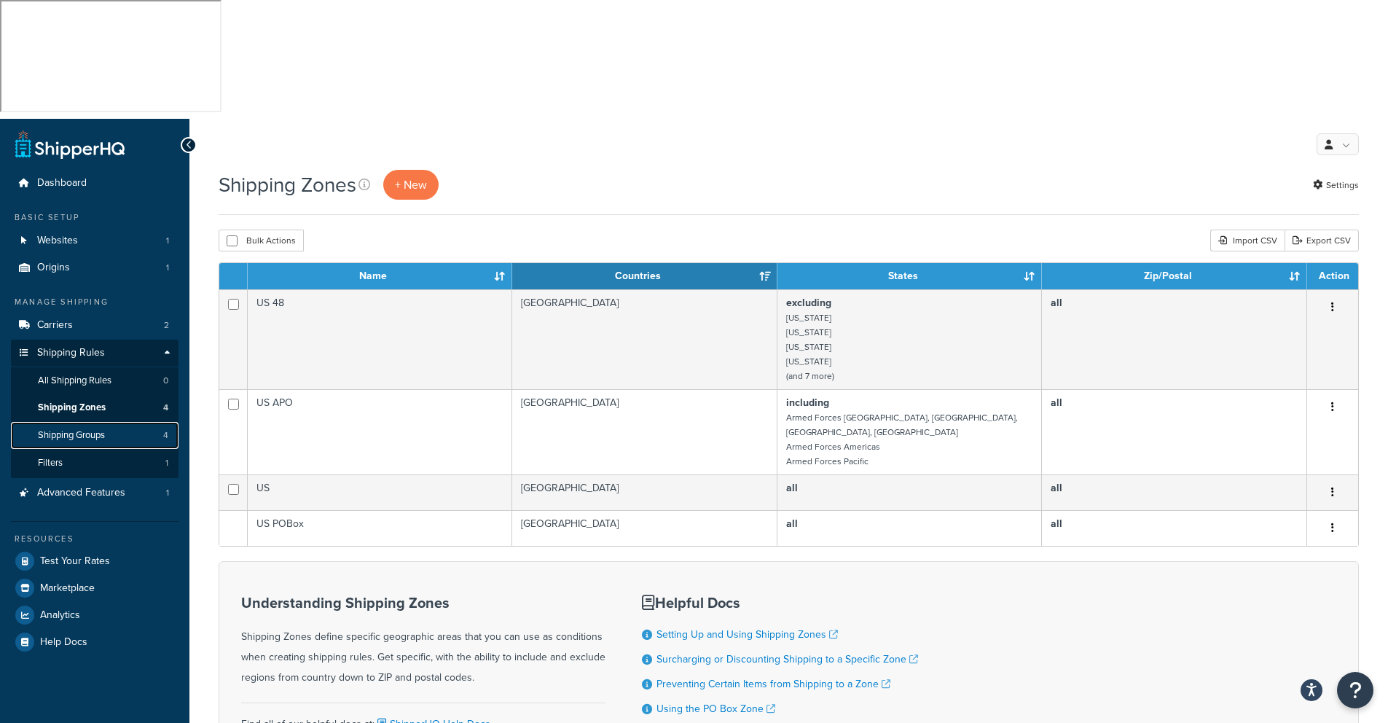
click at [70, 429] on span "Shipping Groups" at bounding box center [71, 435] width 67 height 12
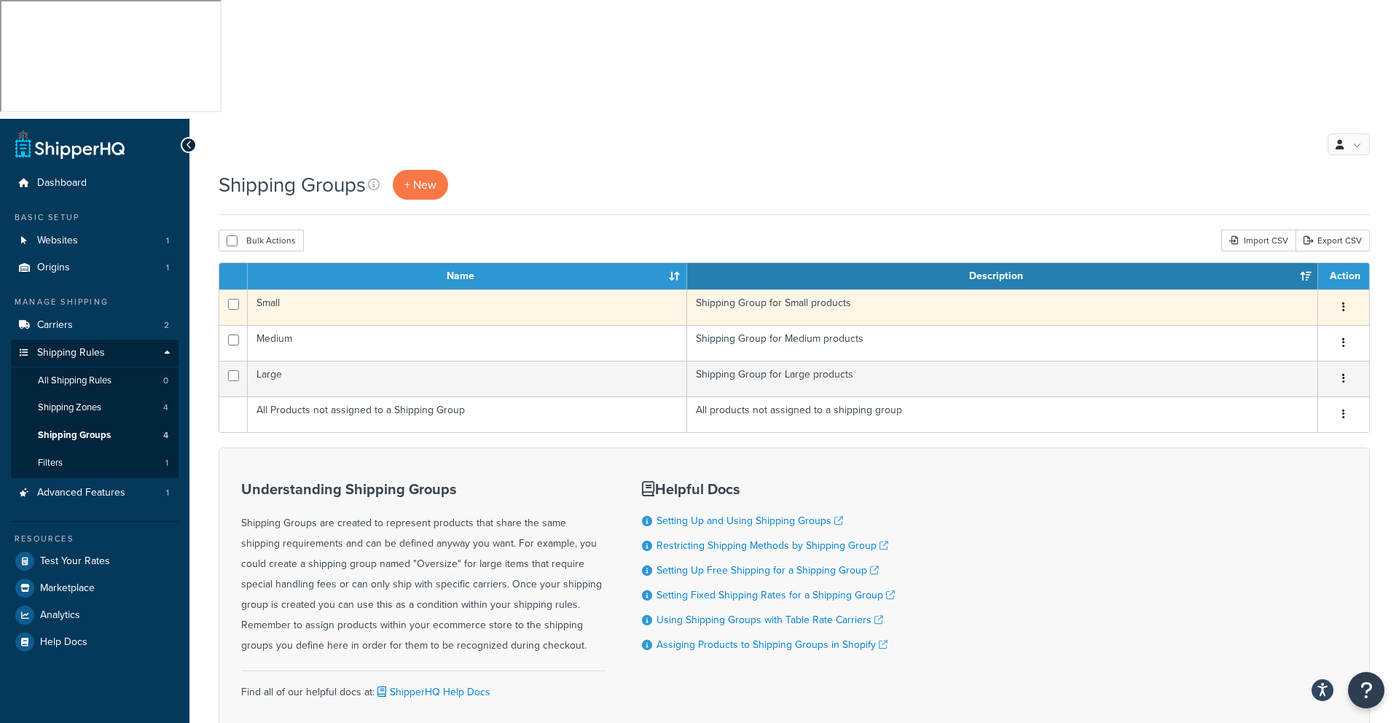
click at [1343, 302] on icon "button" at bounding box center [1343, 307] width 3 height 10
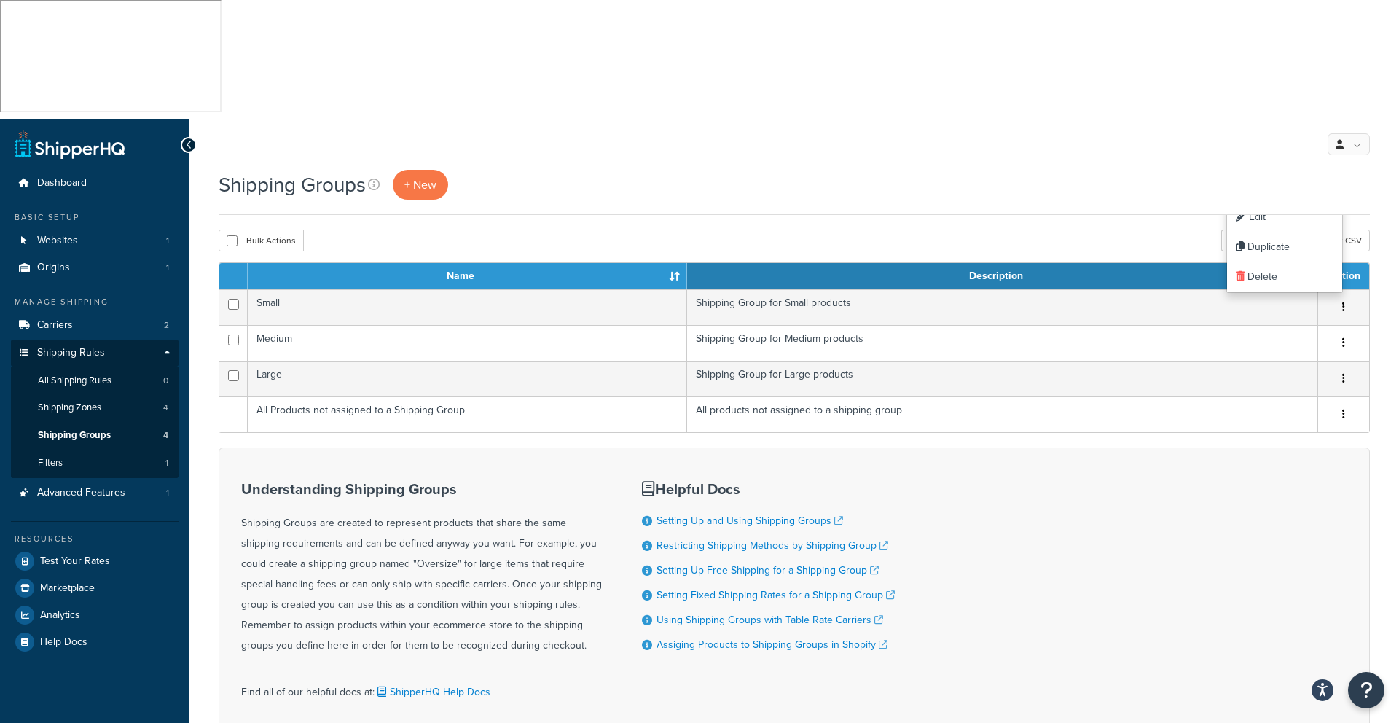
click at [1178, 495] on div "Understanding Shipping Groups Shipping Groups are created to represent products…" at bounding box center [794, 596] width 1151 height 299
click at [41, 457] on span "Filters" at bounding box center [50, 463] width 25 height 12
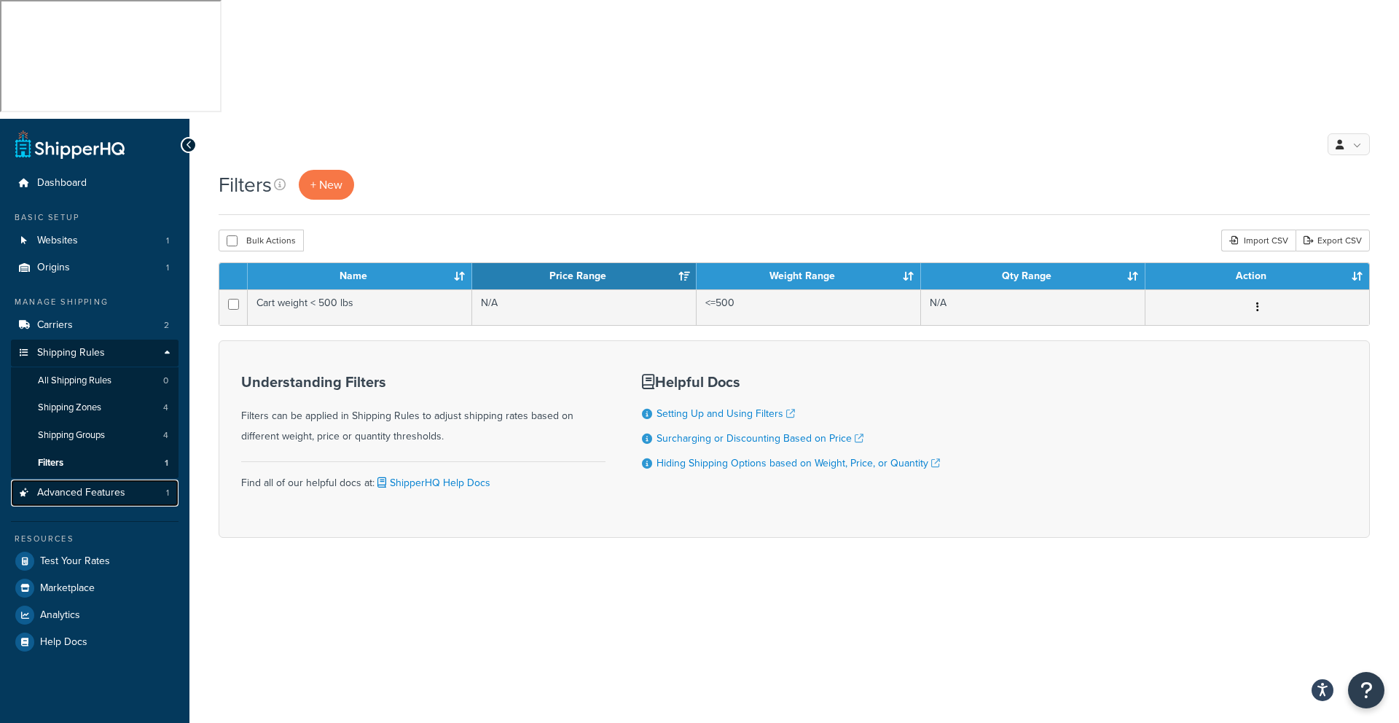
click at [101, 487] on span "Advanced Features" at bounding box center [81, 493] width 88 height 12
